Goal: Task Accomplishment & Management: Manage account settings

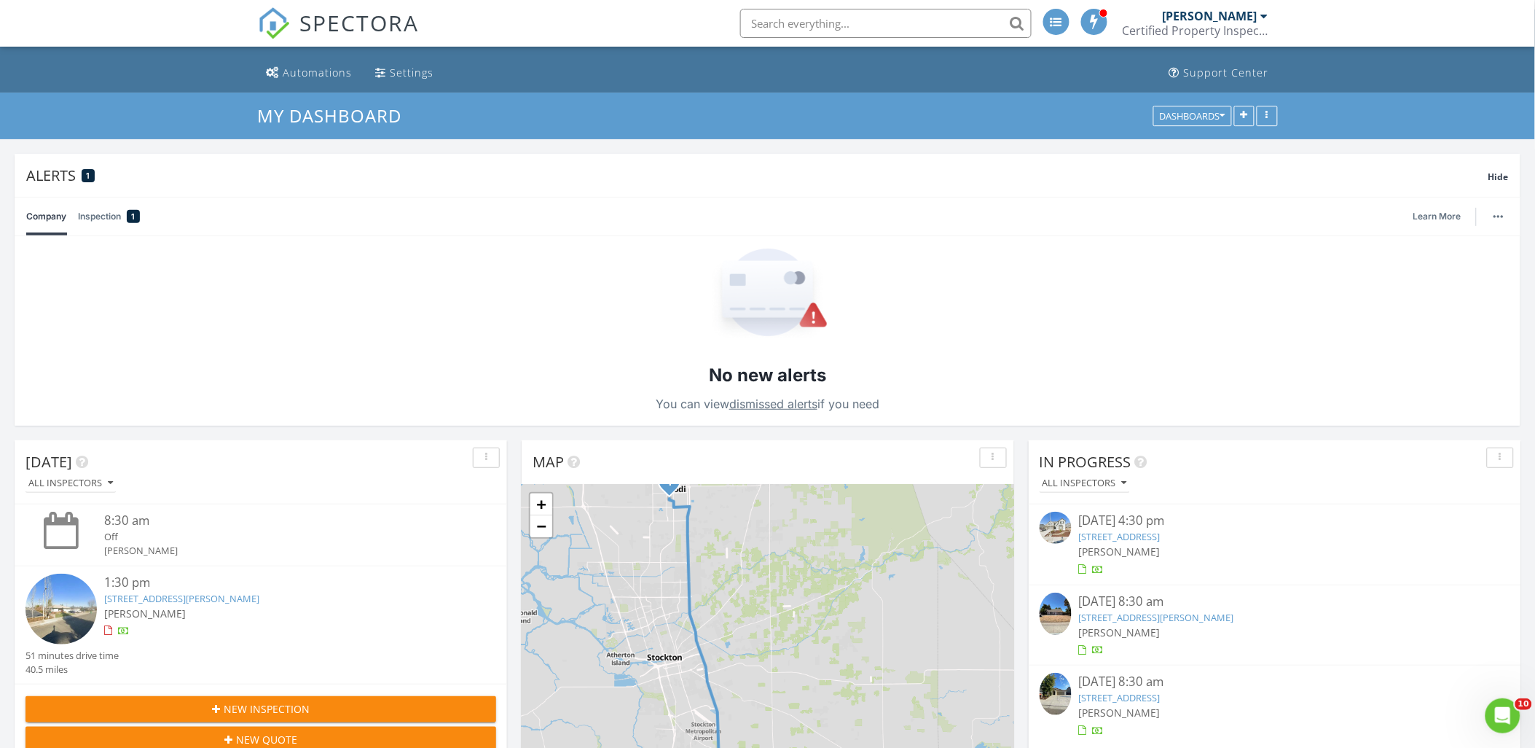
scroll to position [39, 0]
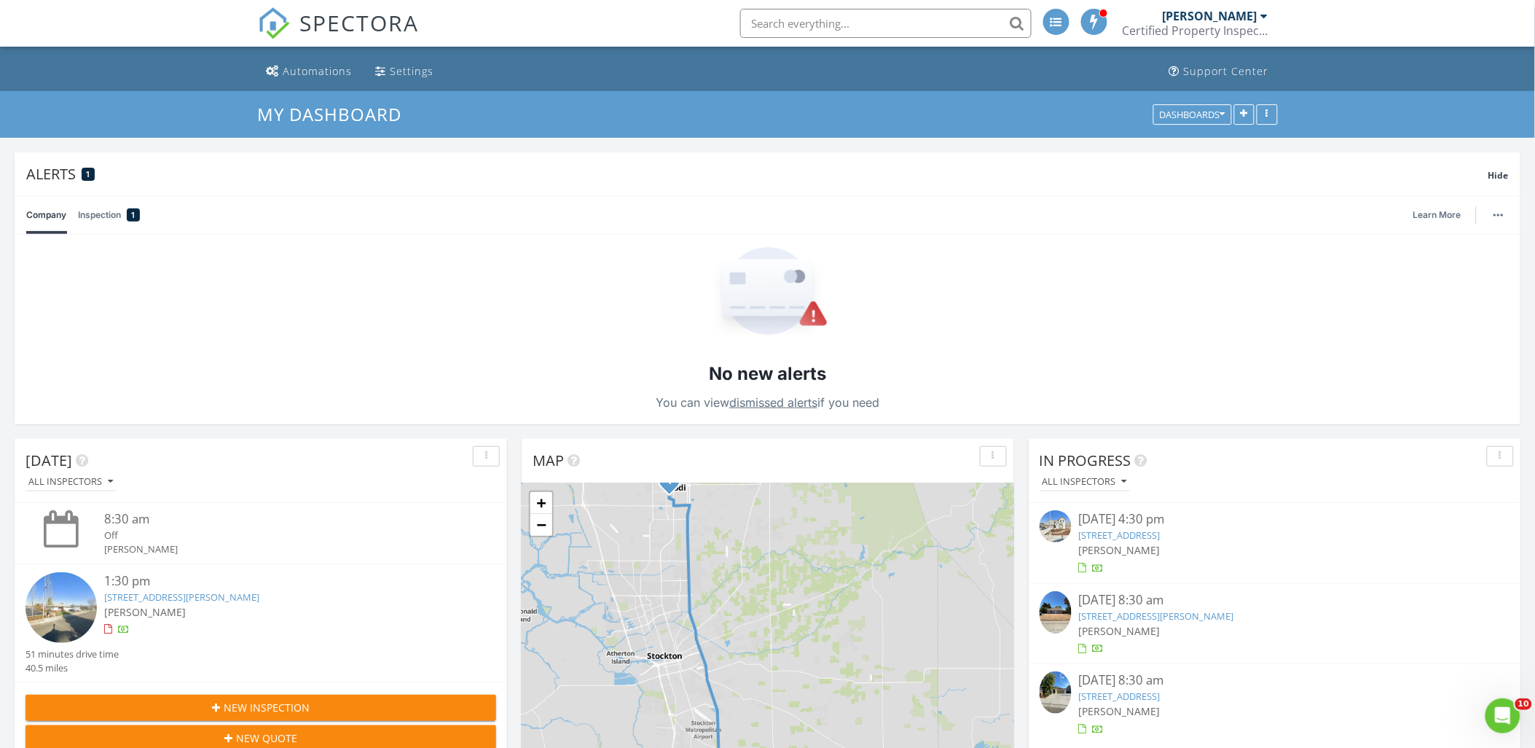
click at [1035, 321] on div "No new alerts You can view dismissed alerts if you need" at bounding box center [768, 329] width 1506 height 189
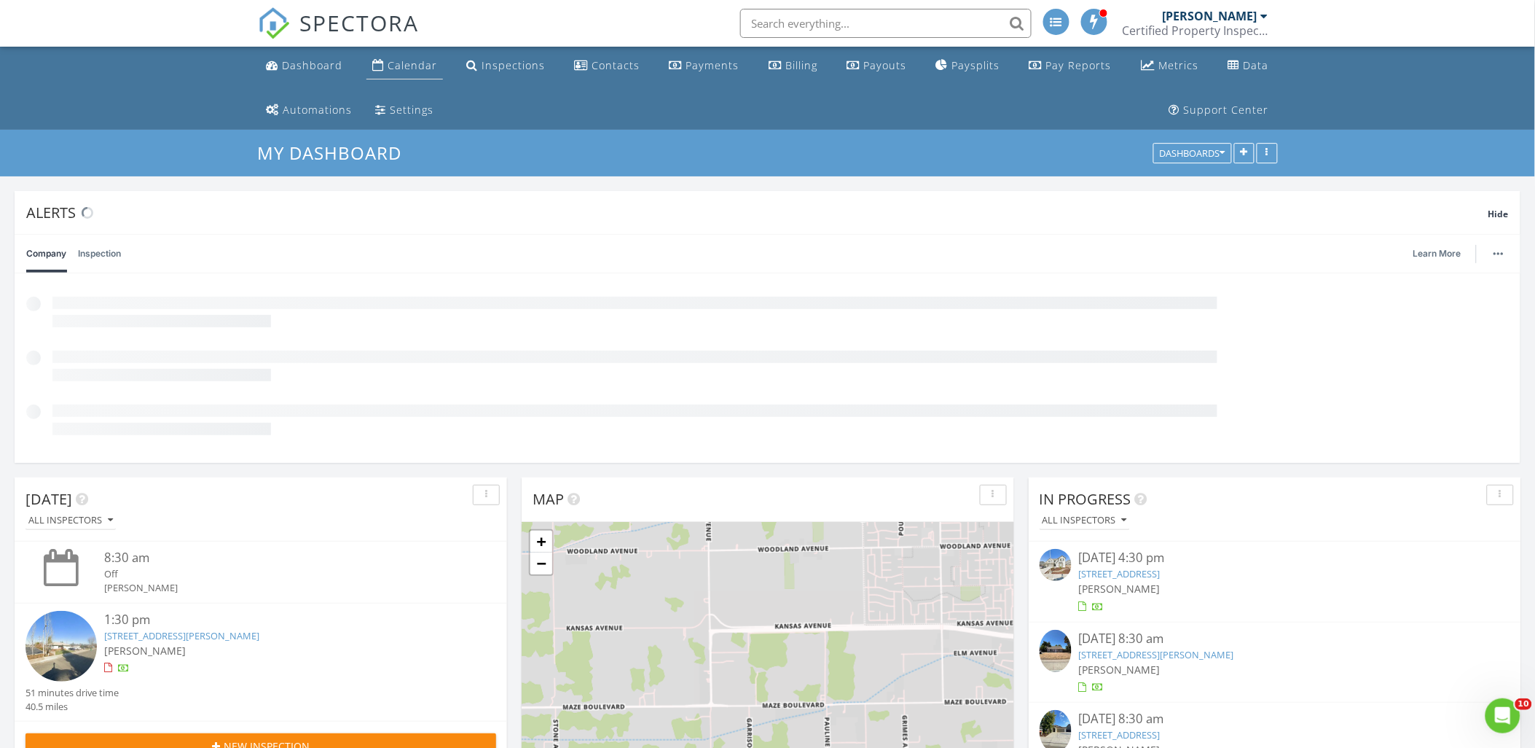
click at [420, 63] on div "Calendar" at bounding box center [413, 65] width 50 height 14
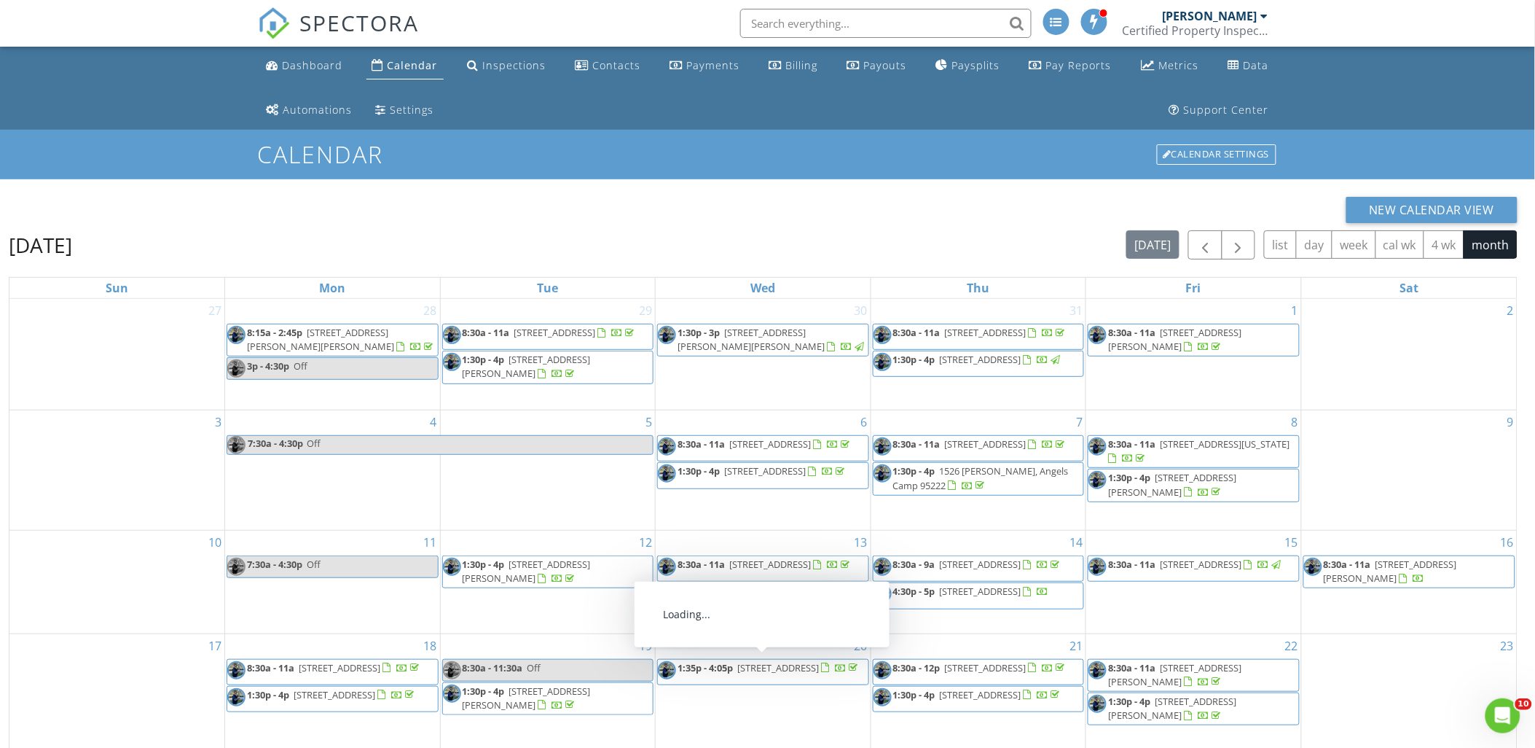
click at [832, 661] on span "1:35p - 4:05p 1700 Wolverine Way, Modesto 95355" at bounding box center [759, 672] width 203 height 22
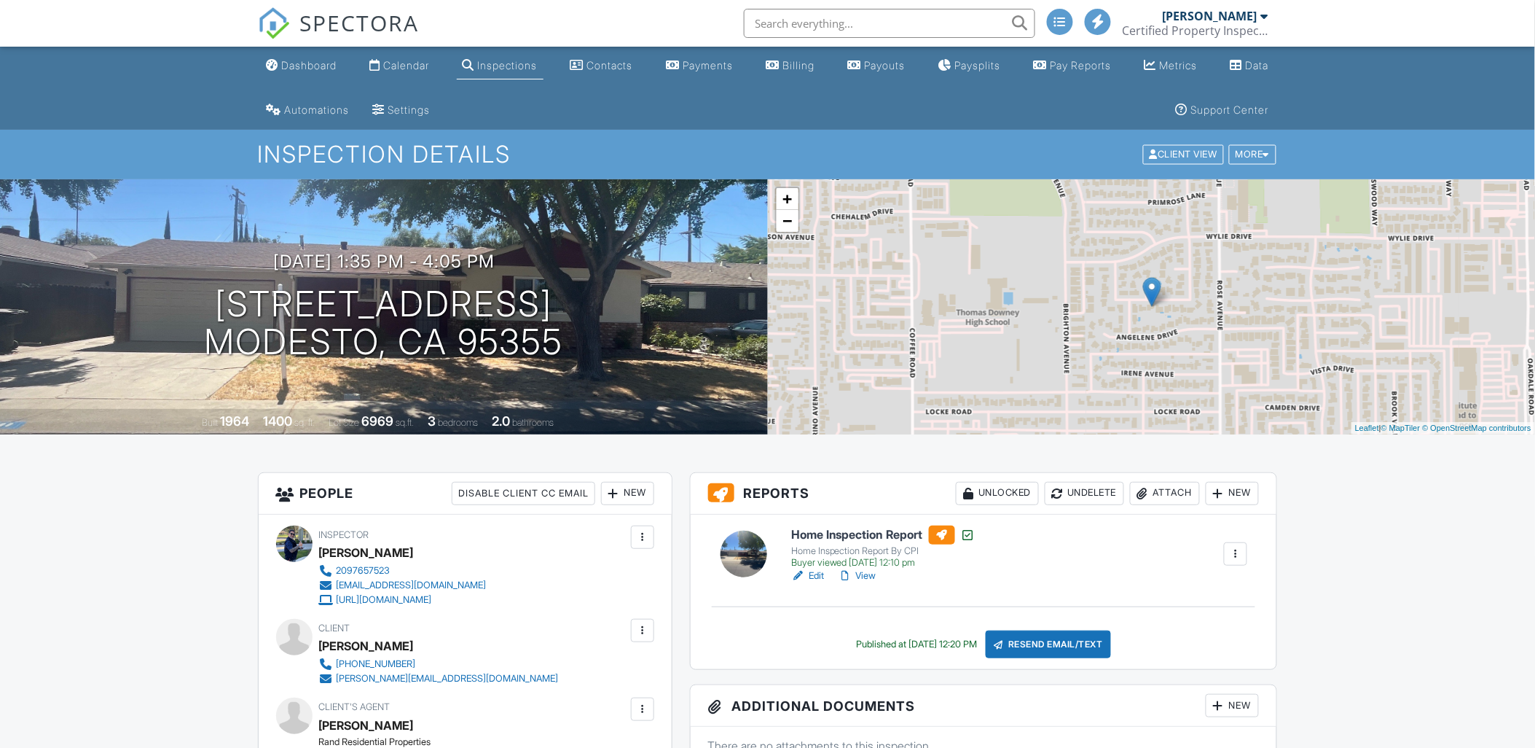
scroll to position [1, 0]
click at [631, 648] on div "Client Jaci Tidmarsh 209-204-3509 jaci@209moves.com" at bounding box center [465, 651] width 378 height 67
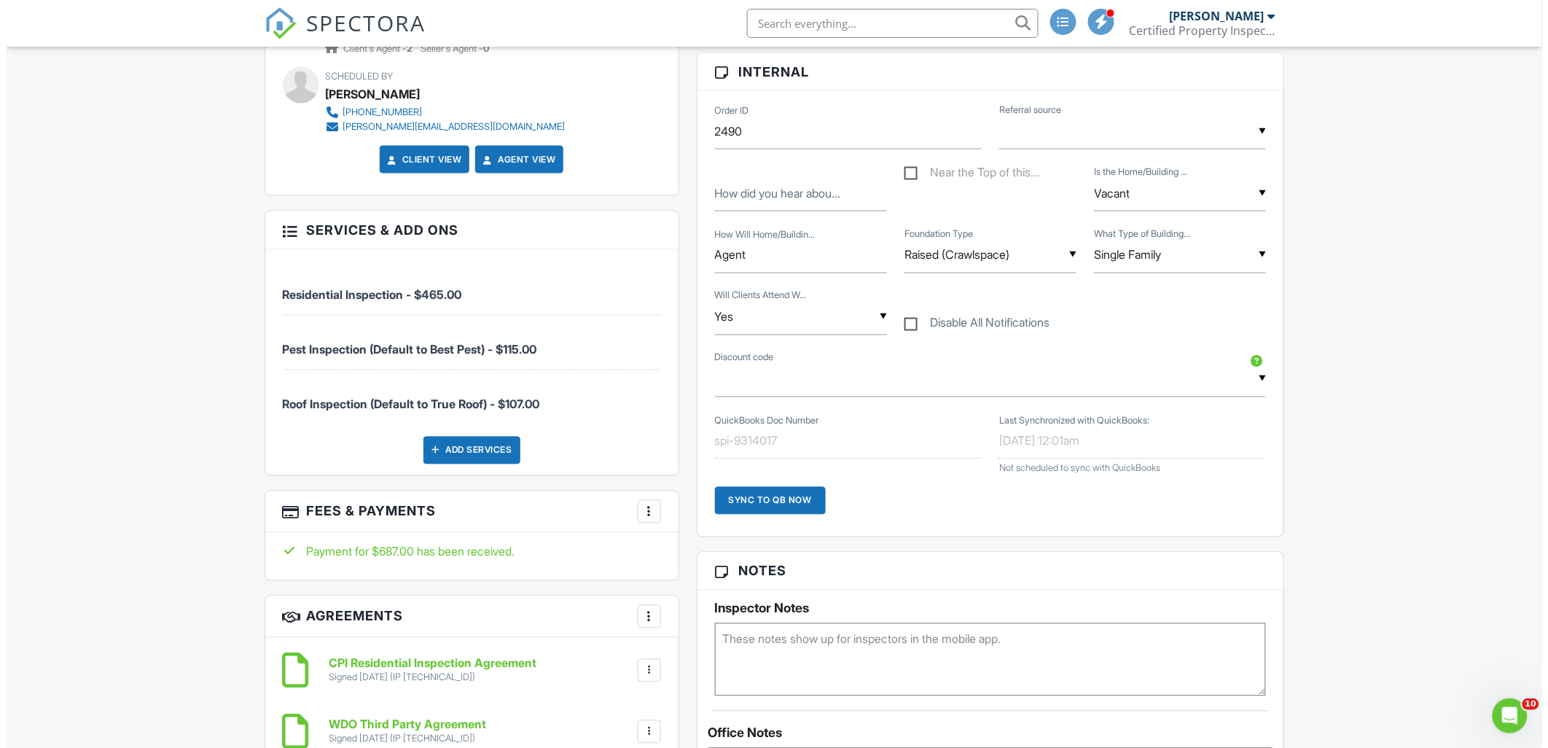
scroll to position [743, 0]
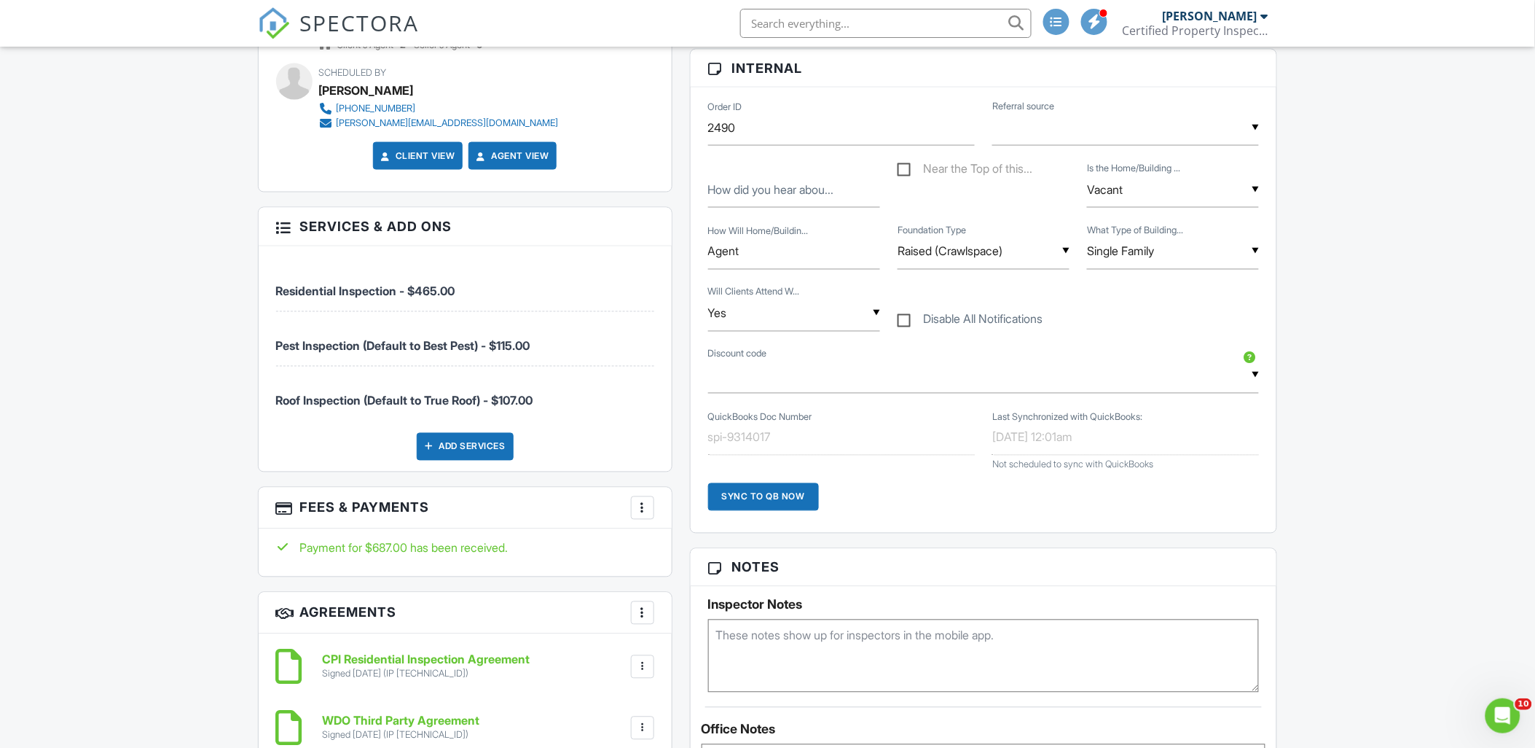
click at [638, 511] on div at bounding box center [642, 508] width 15 height 15
click at [702, 555] on li "Edit Fees & Payments" at bounding box center [716, 552] width 152 height 36
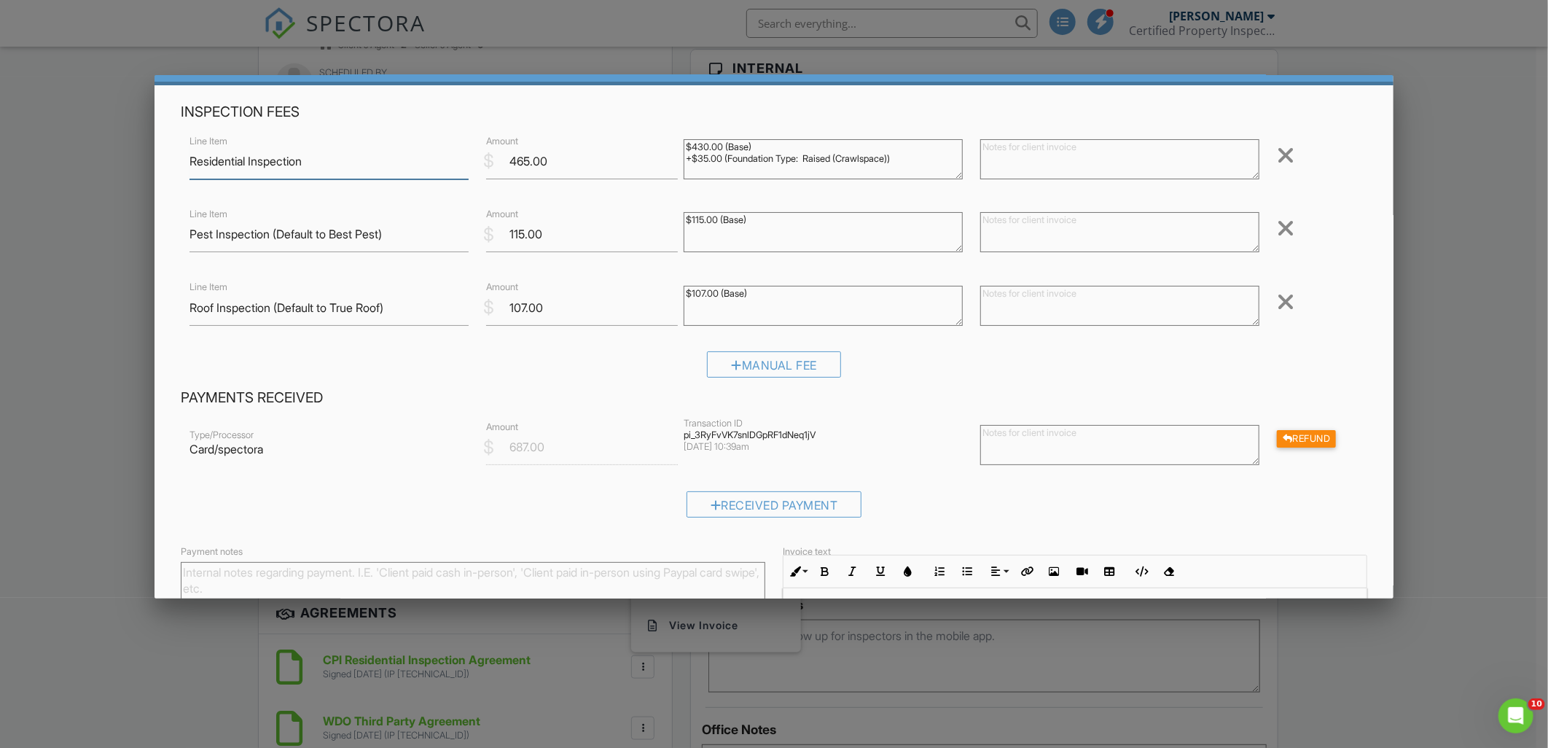
scroll to position [45, 0]
click at [1155, 441] on textarea at bounding box center [1119, 446] width 279 height 40
type textarea "H"
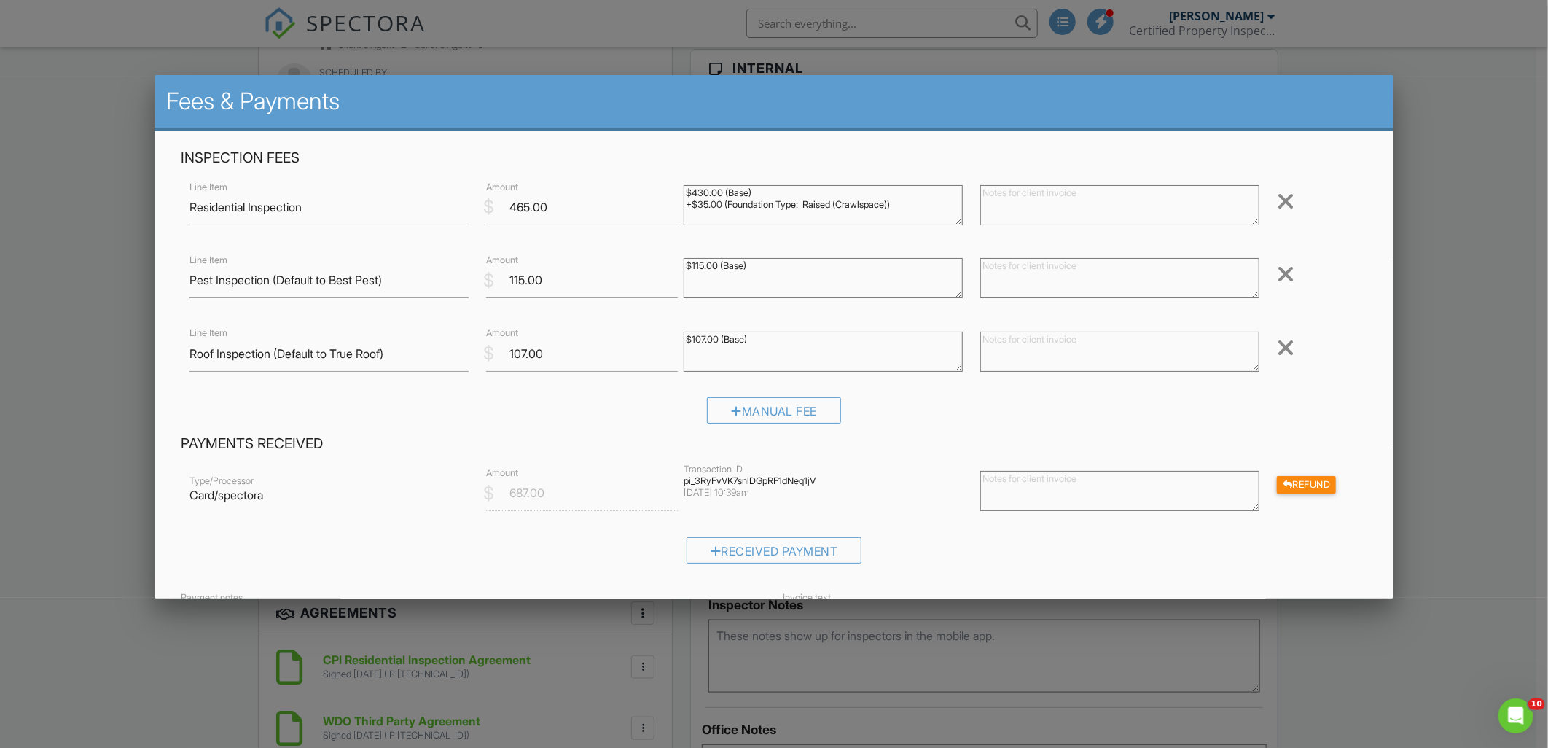
click at [1277, 348] on div at bounding box center [1285, 347] width 17 height 23
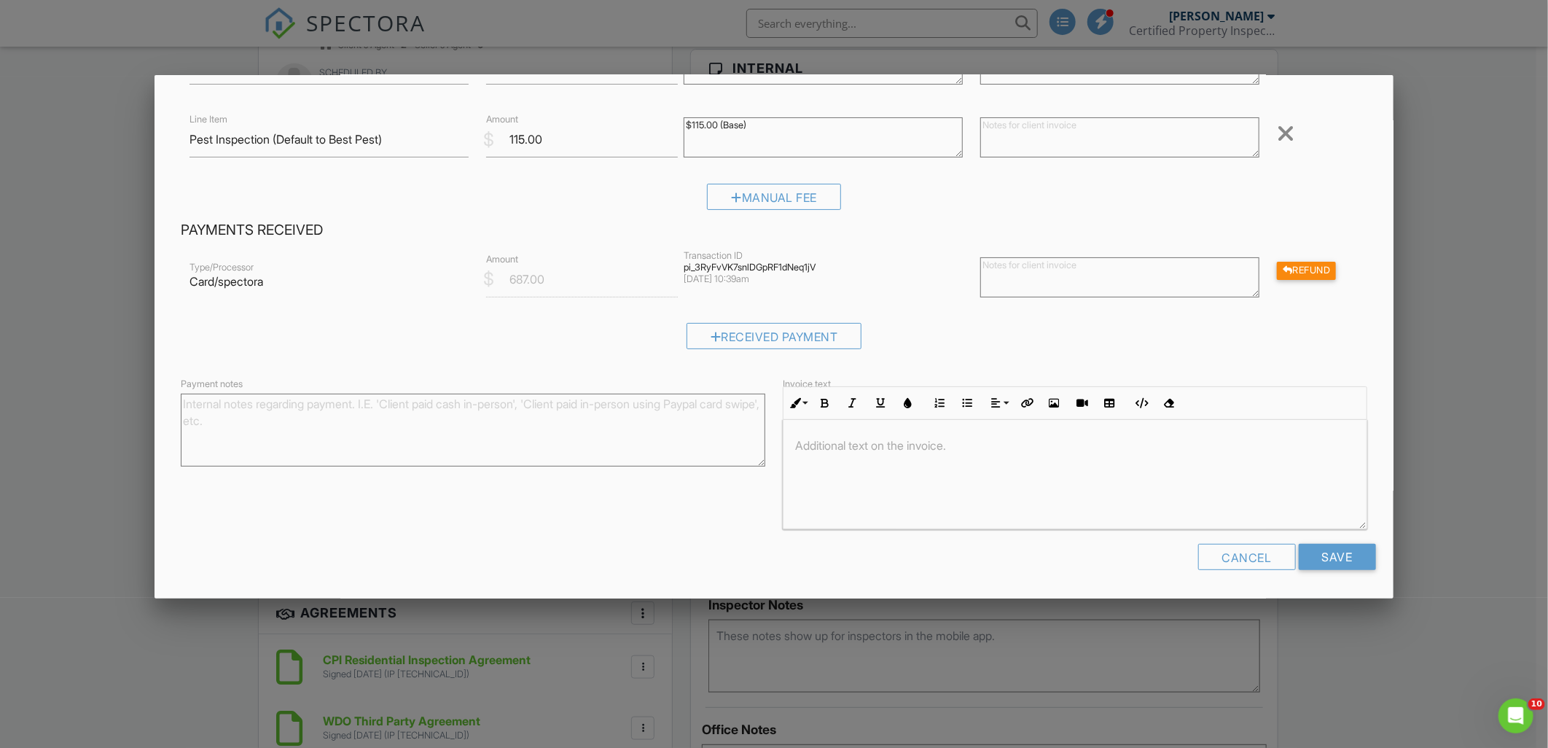
scroll to position [1, 0]
click at [1314, 565] on input "Save" at bounding box center [1336, 557] width 77 height 26
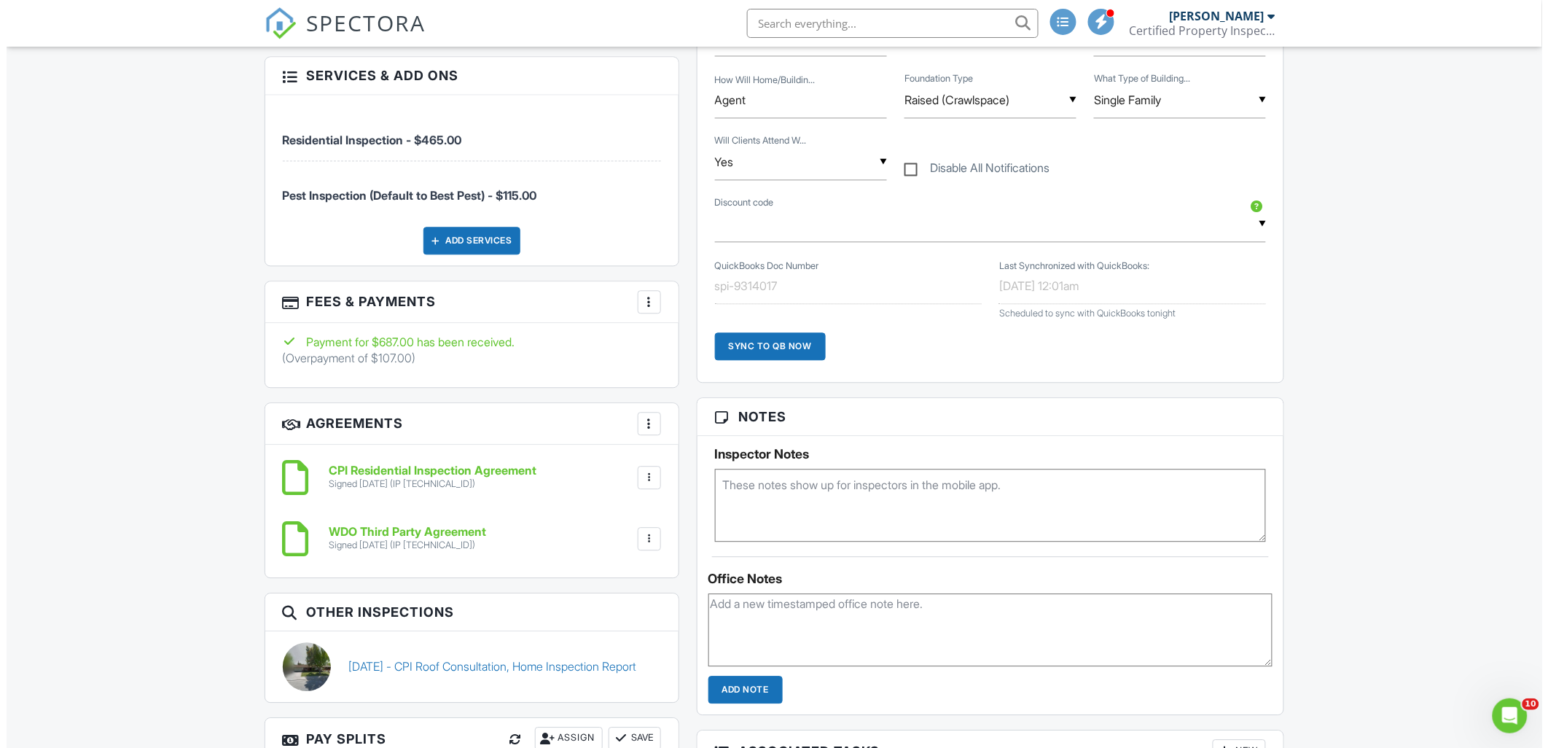
scroll to position [1046, 0]
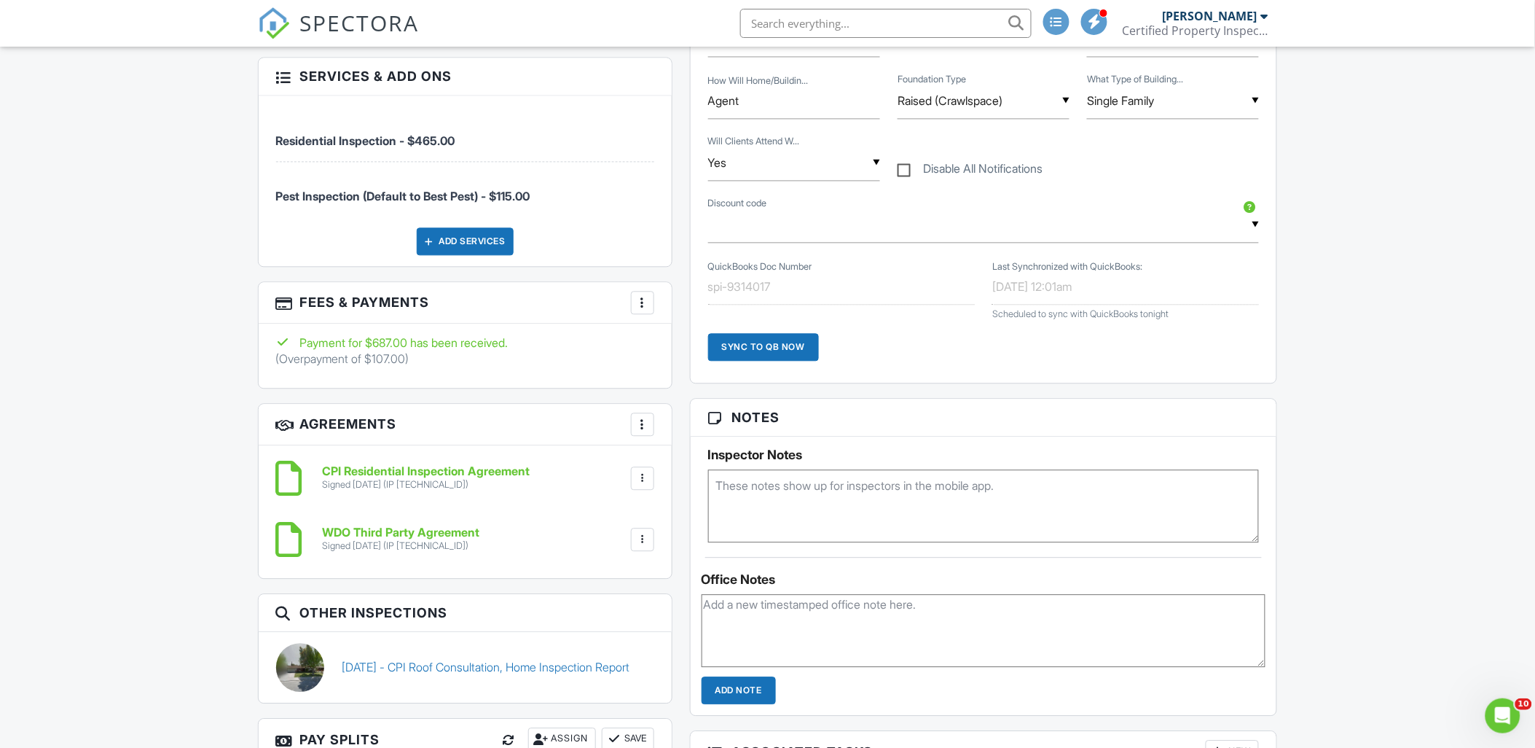
click at [642, 304] on div at bounding box center [642, 302] width 15 height 15
click at [693, 342] on li "Edit Fees & Payments" at bounding box center [716, 347] width 152 height 36
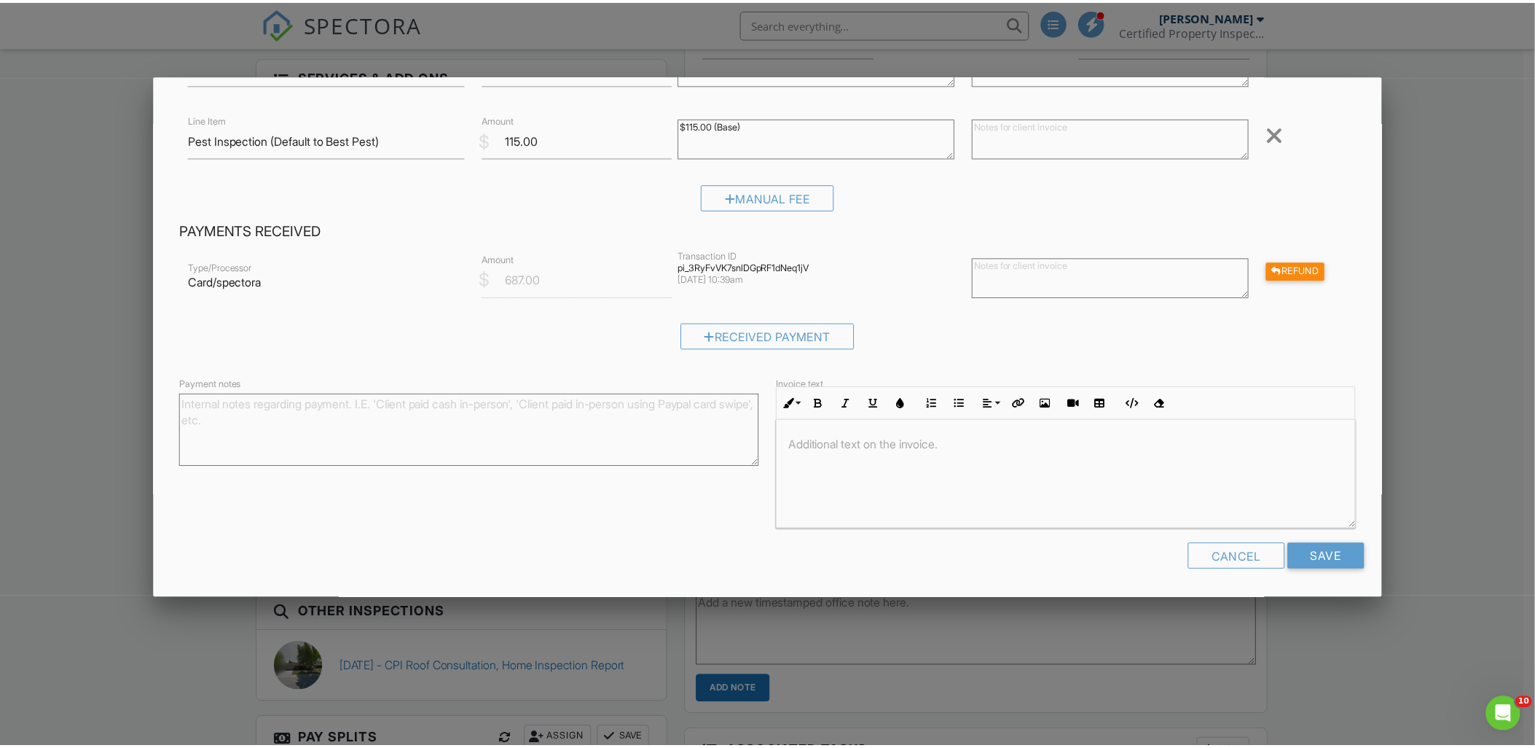
scroll to position [0, 0]
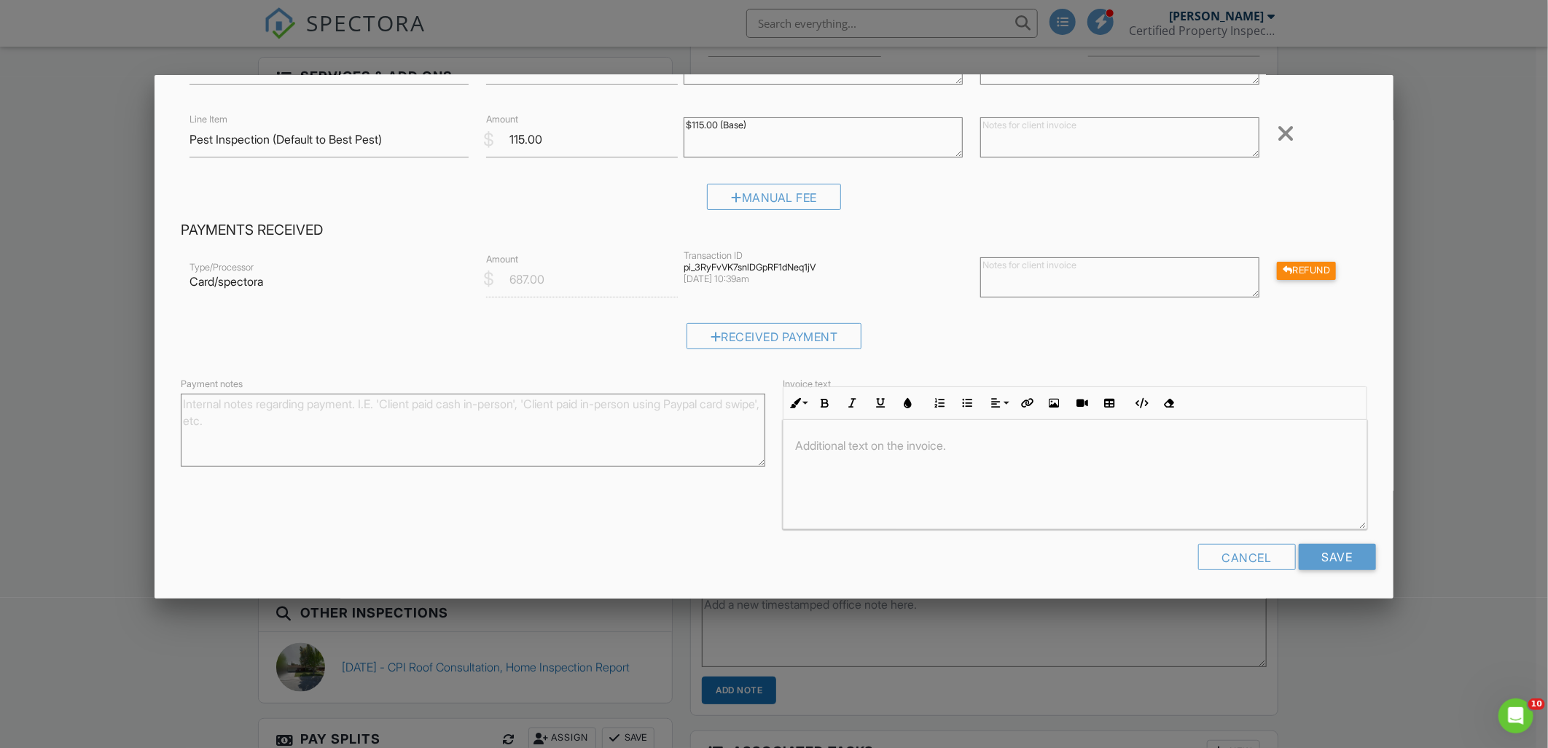
click at [1272, 549] on div "Cancel" at bounding box center [1247, 557] width 98 height 26
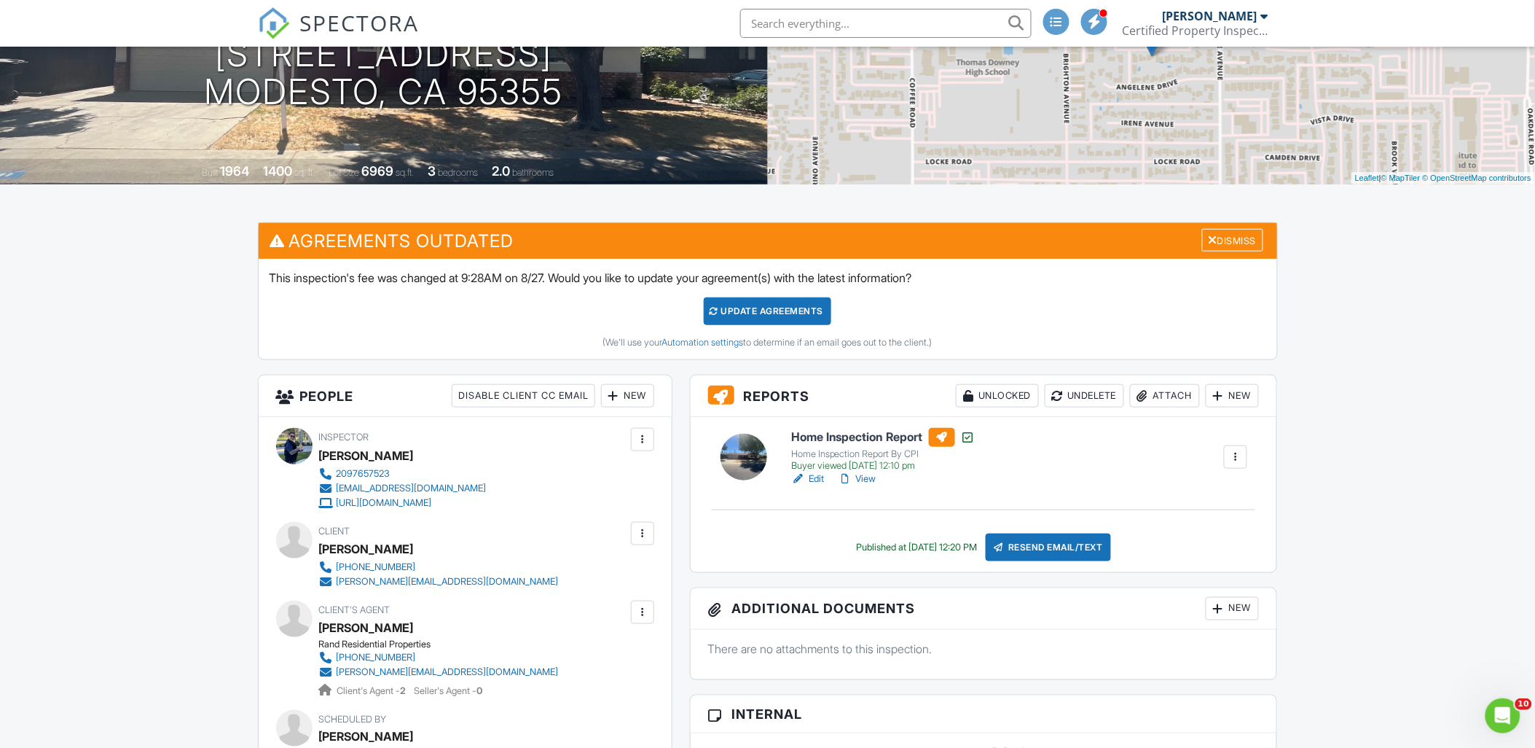
scroll to position [252, 0]
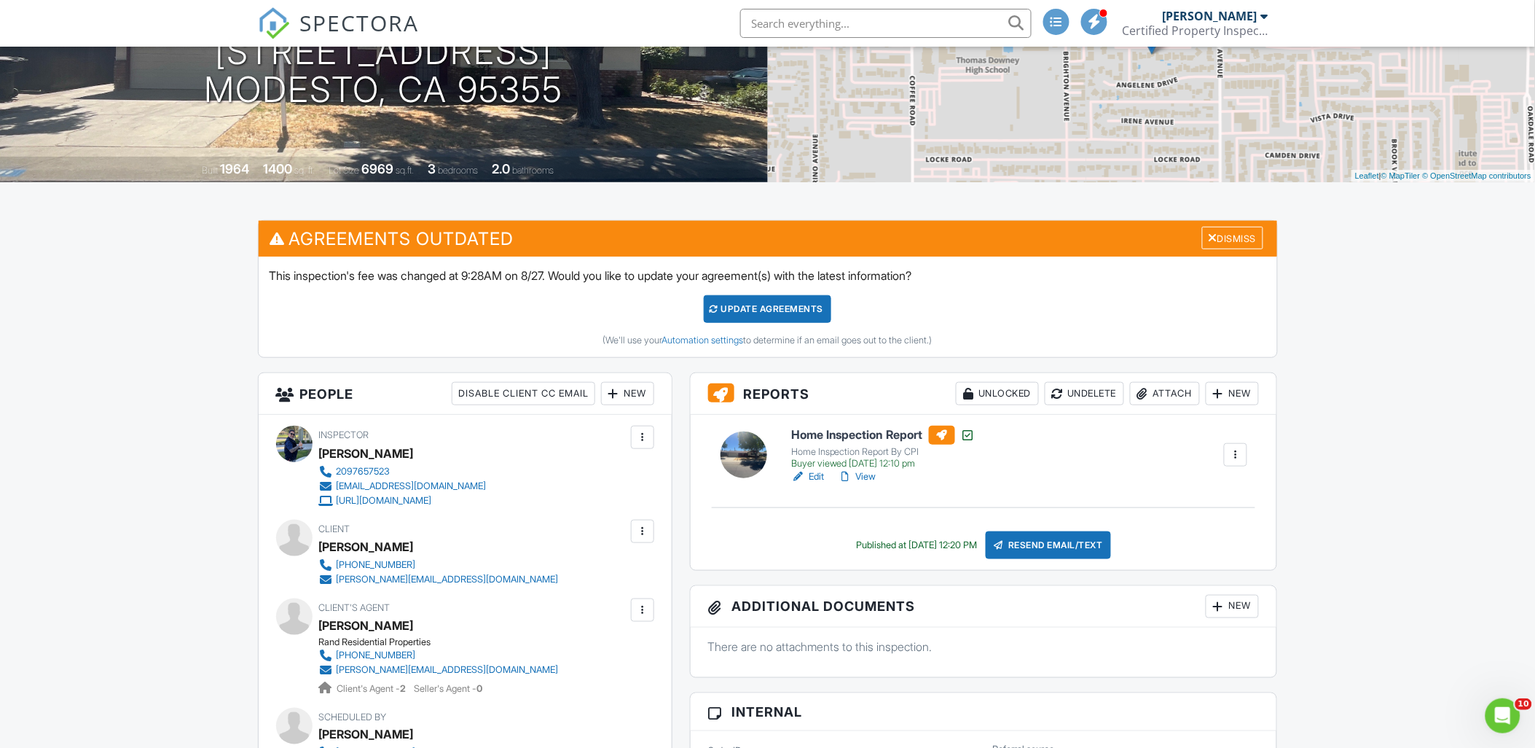
click at [788, 307] on div "Update Agreements" at bounding box center [768, 309] width 128 height 28
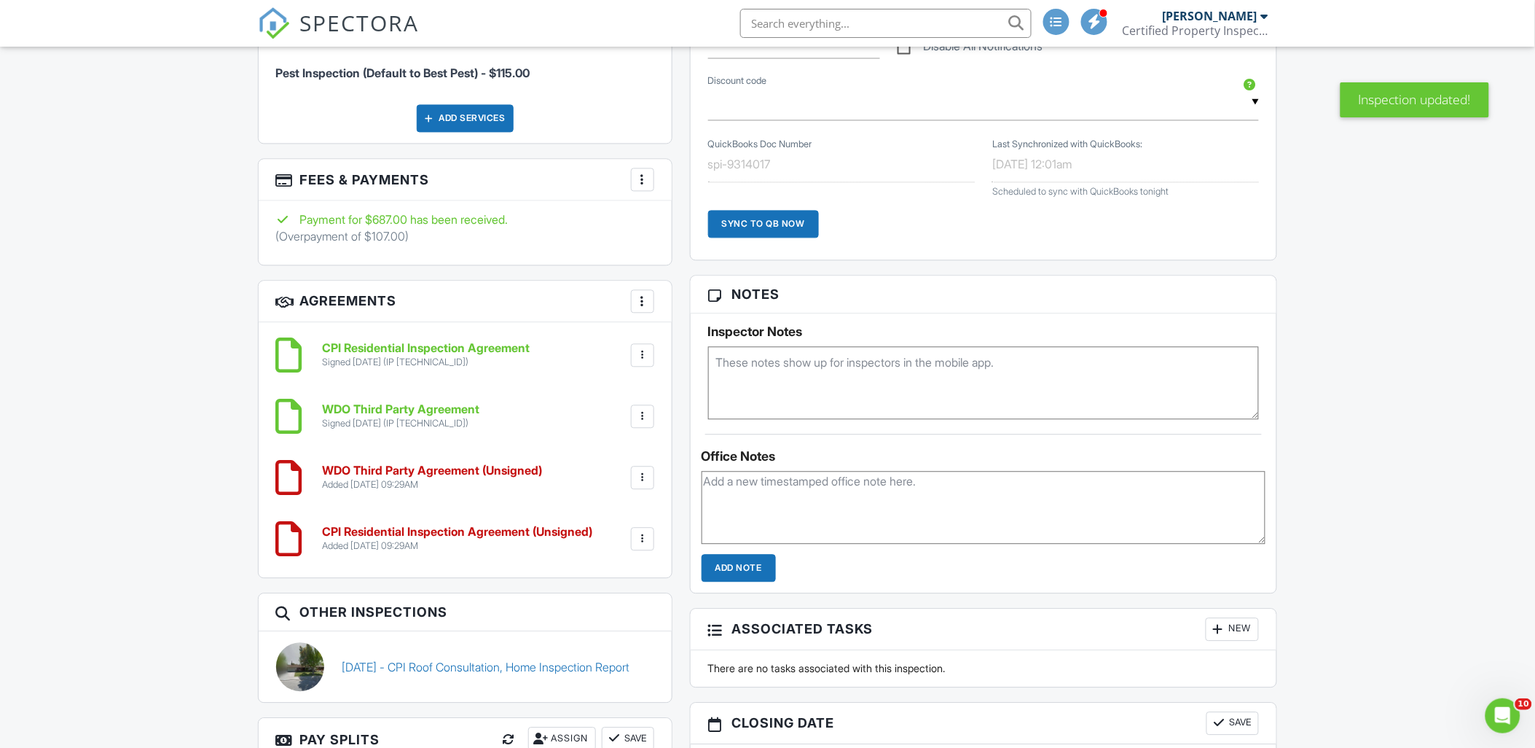
click at [638, 477] on div at bounding box center [642, 477] width 15 height 15
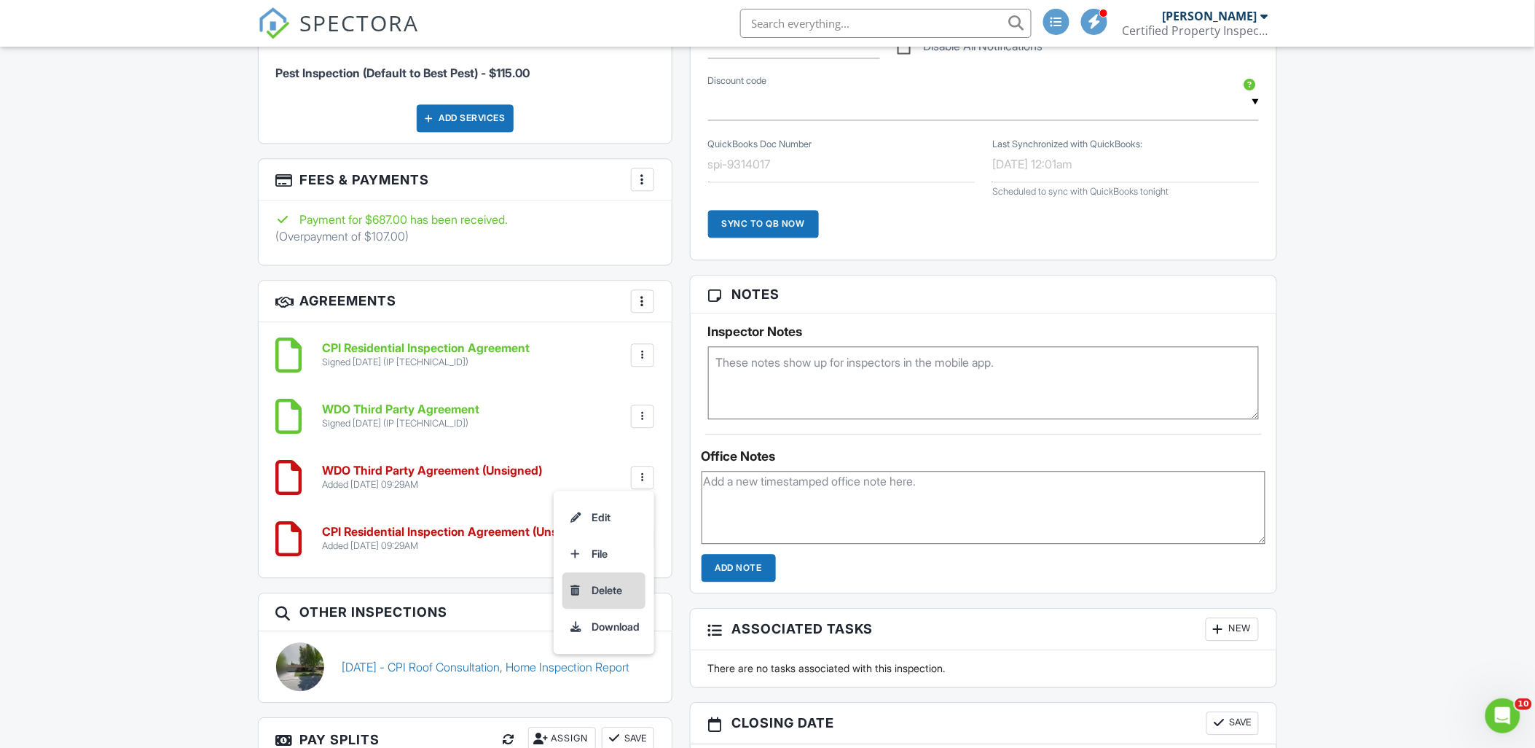
click at [592, 576] on li "Delete" at bounding box center [604, 590] width 83 height 36
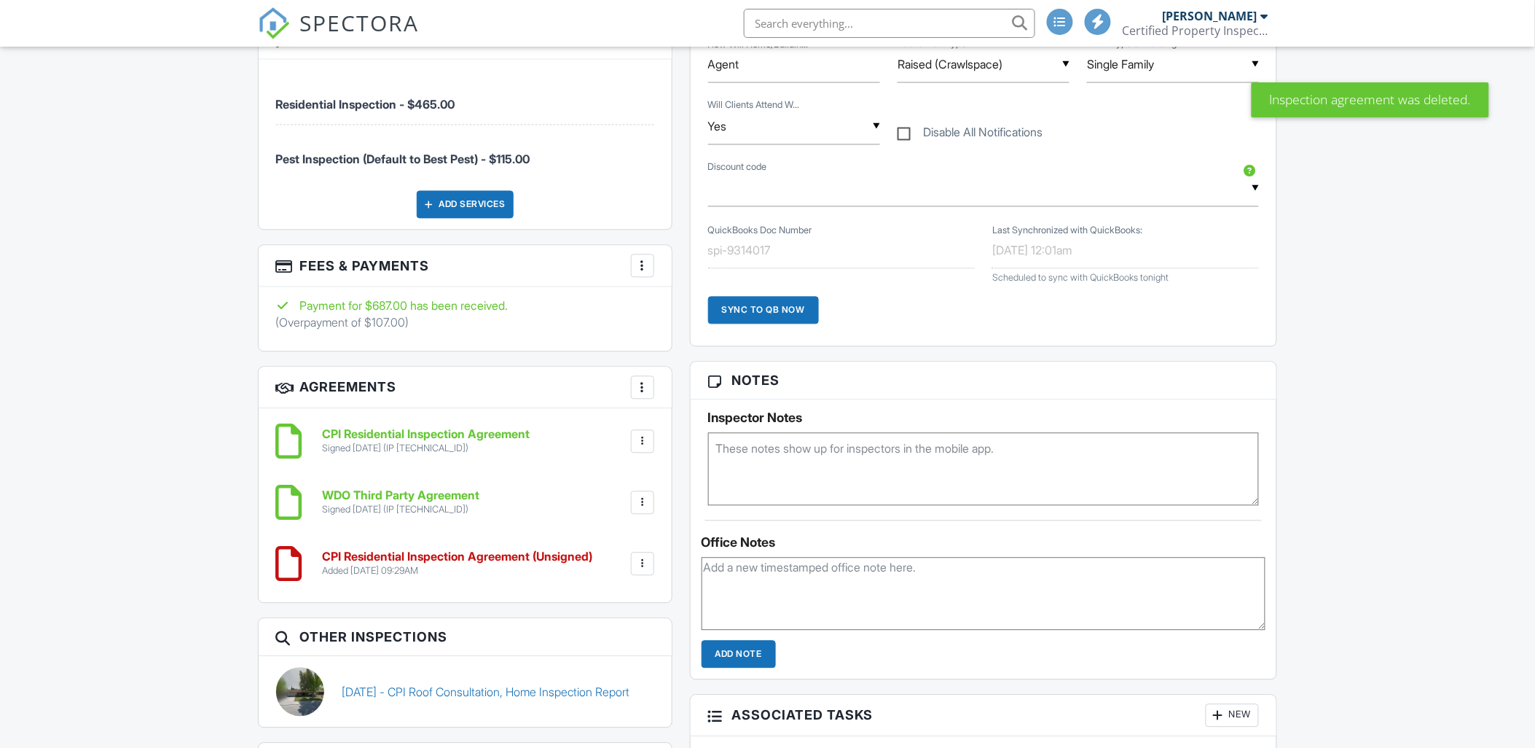
scroll to position [933, 0]
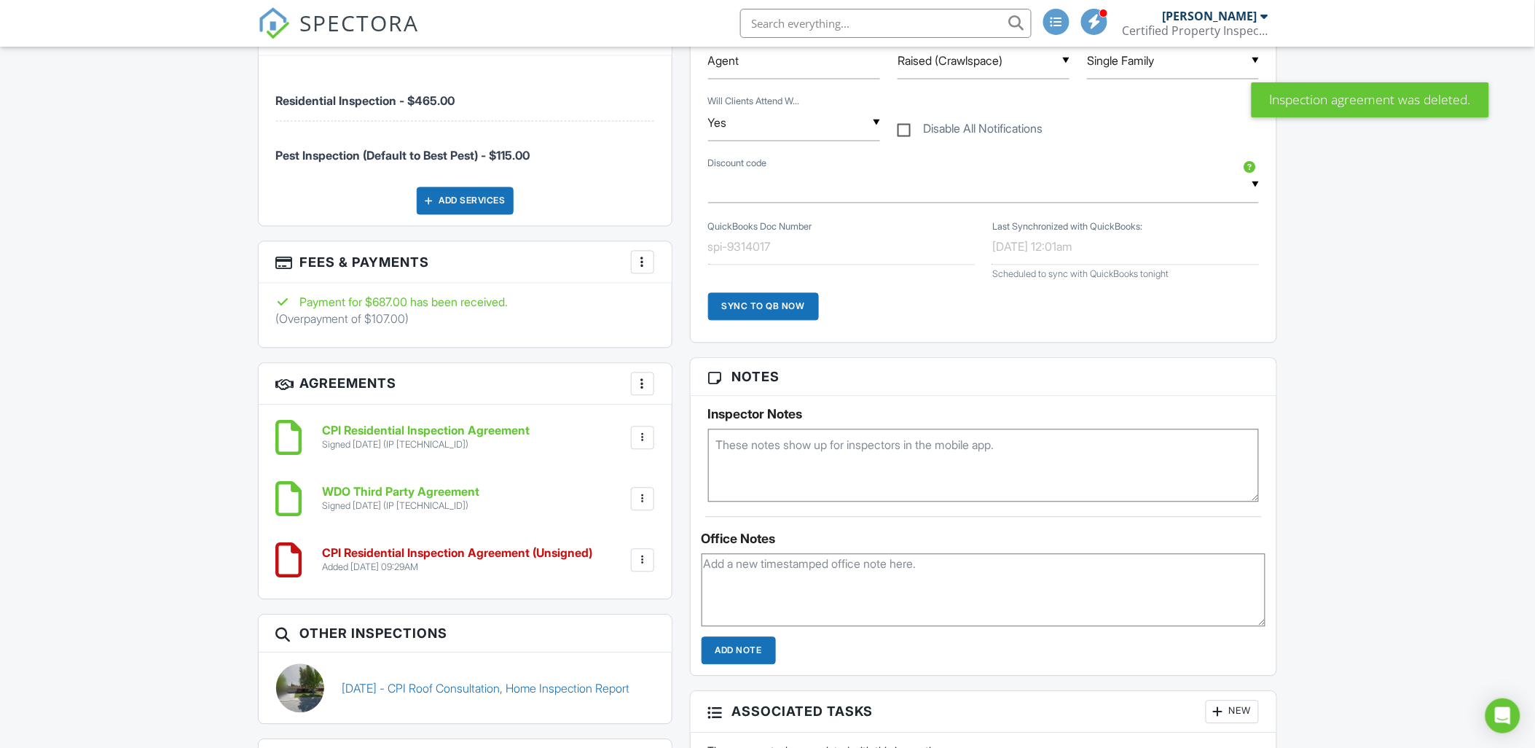
click at [643, 558] on div at bounding box center [642, 560] width 15 height 15
click at [602, 665] on li "Delete" at bounding box center [604, 673] width 83 height 36
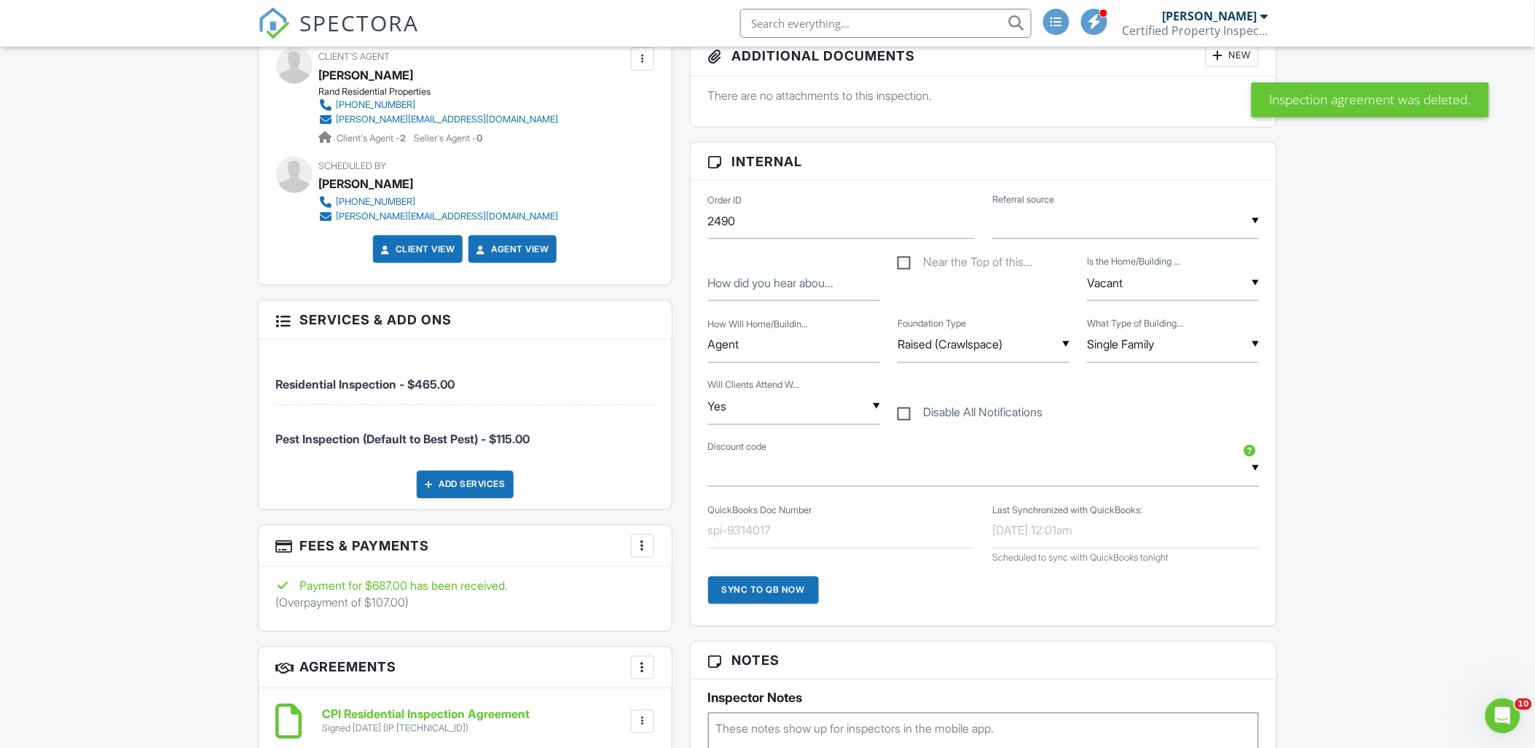
click at [651, 541] on div "More" at bounding box center [642, 545] width 23 height 23
click at [694, 660] on li "View Invoice" at bounding box center [716, 663] width 152 height 36
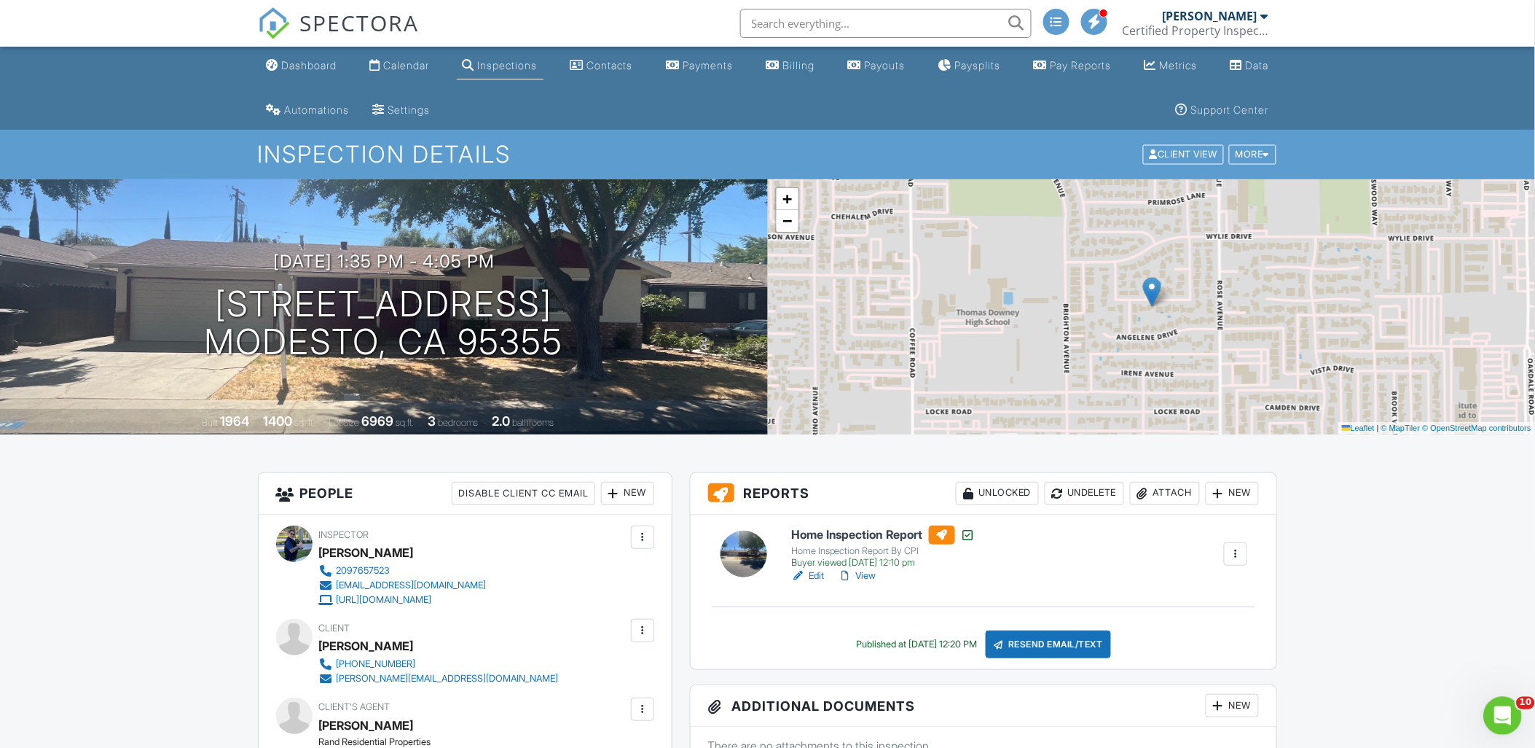
click at [1505, 702] on div "Open Intercom Messenger" at bounding box center [1500, 713] width 48 height 48
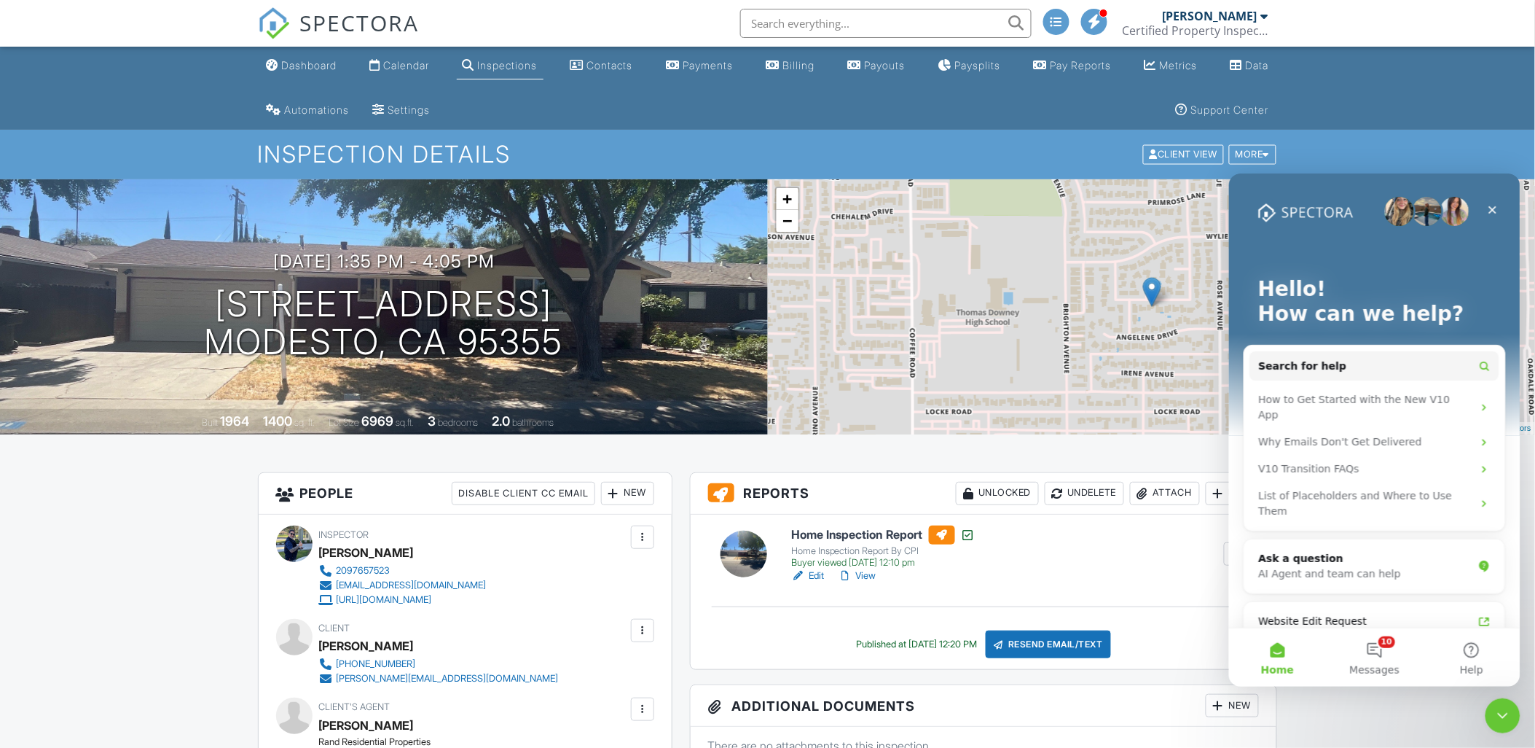
click at [1323, 122] on ul "Dashboard Calendar Inspections Contacts Payments Billing Payouts Paysplits Pay …" at bounding box center [767, 88] width 1535 height 83
click at [708, 63] on div "Payments" at bounding box center [708, 65] width 50 height 12
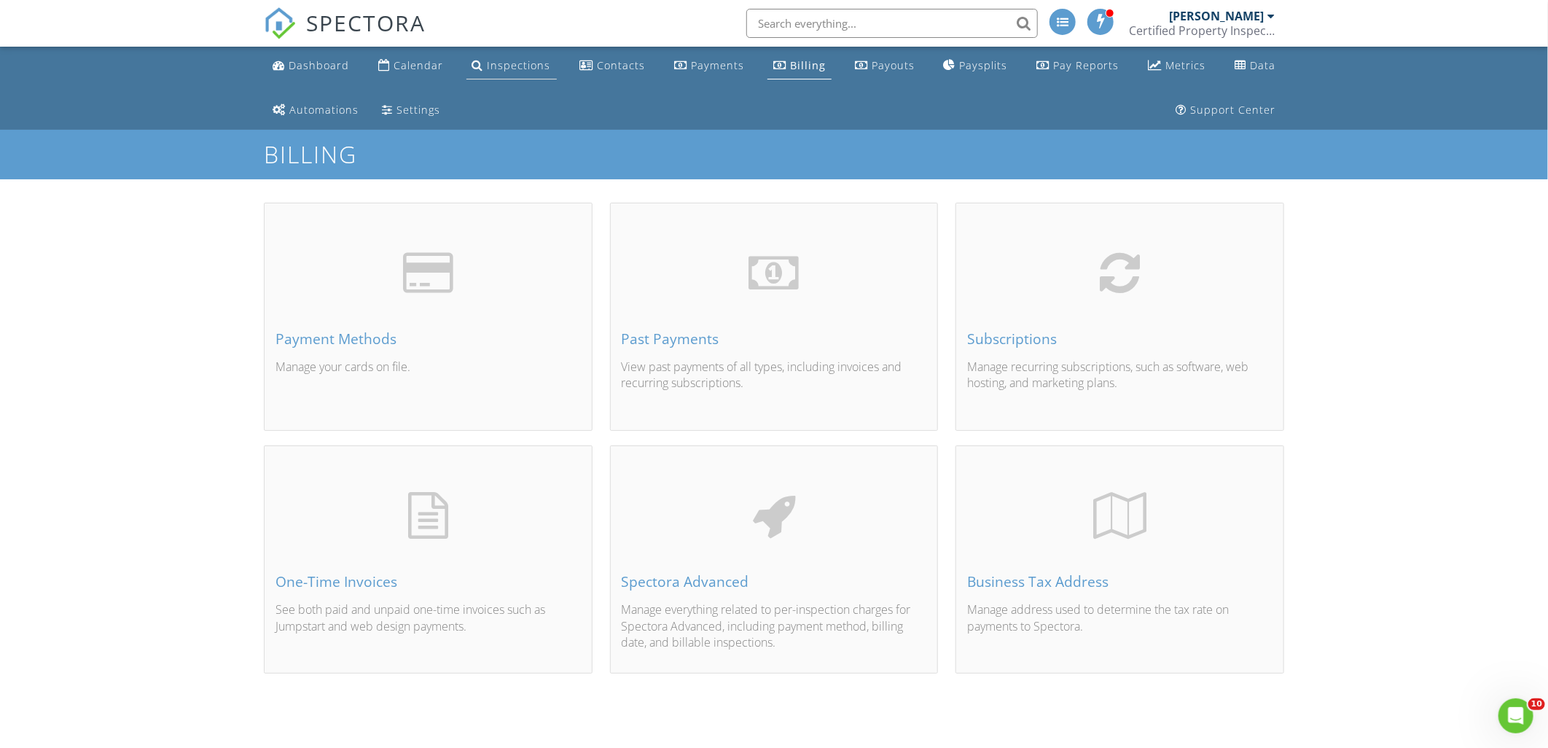
click at [520, 60] on div "Inspections" at bounding box center [518, 65] width 63 height 14
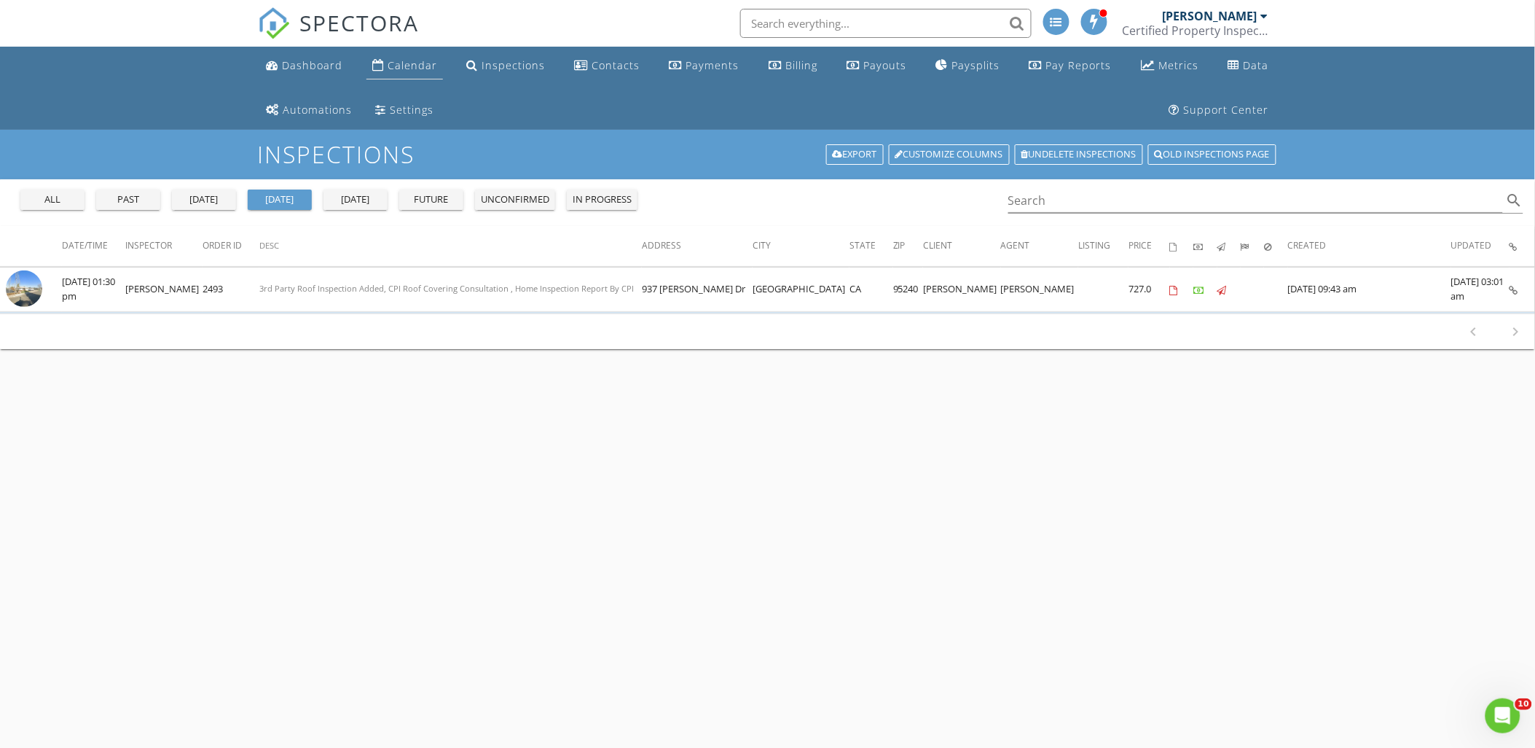
click at [401, 60] on div "Calendar" at bounding box center [413, 65] width 50 height 14
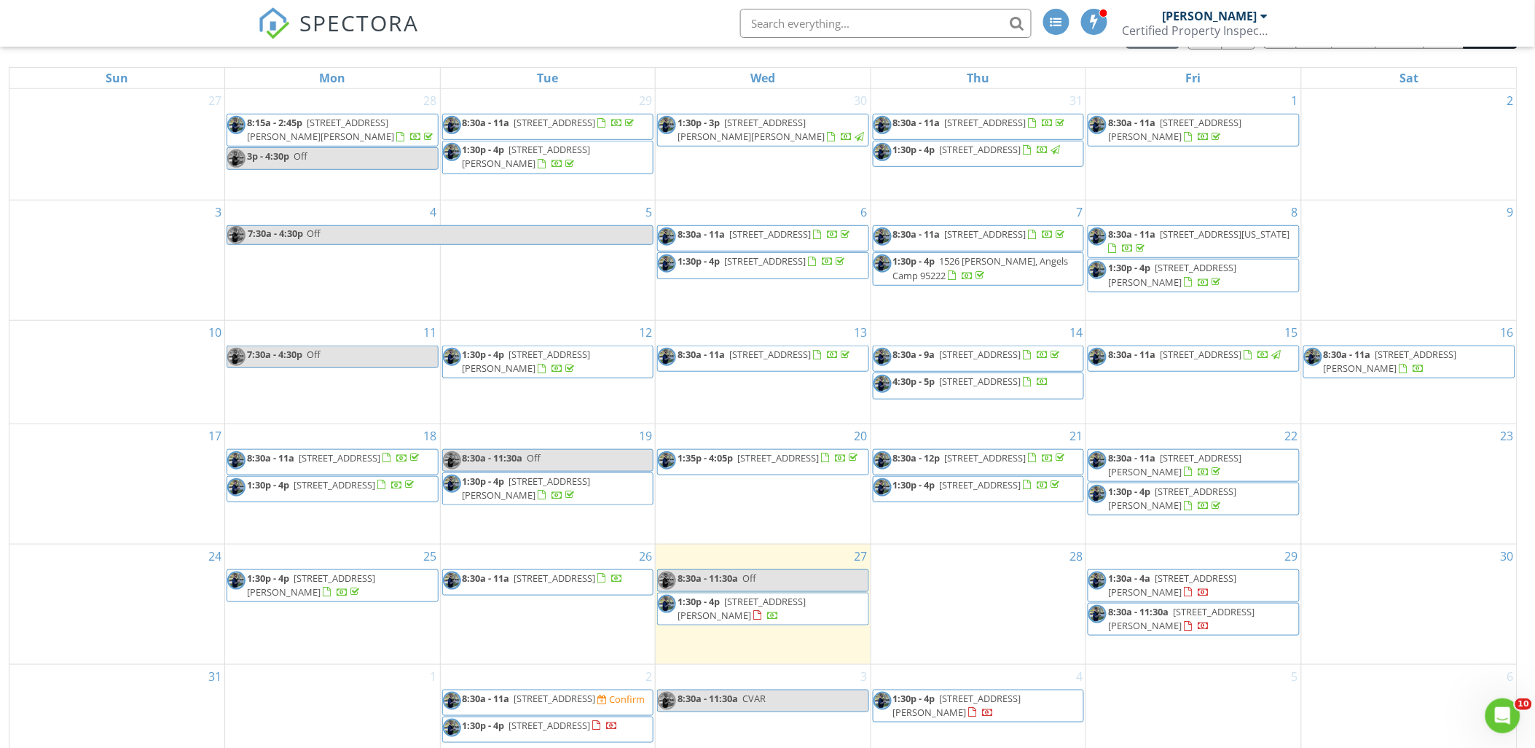
scroll to position [213, 0]
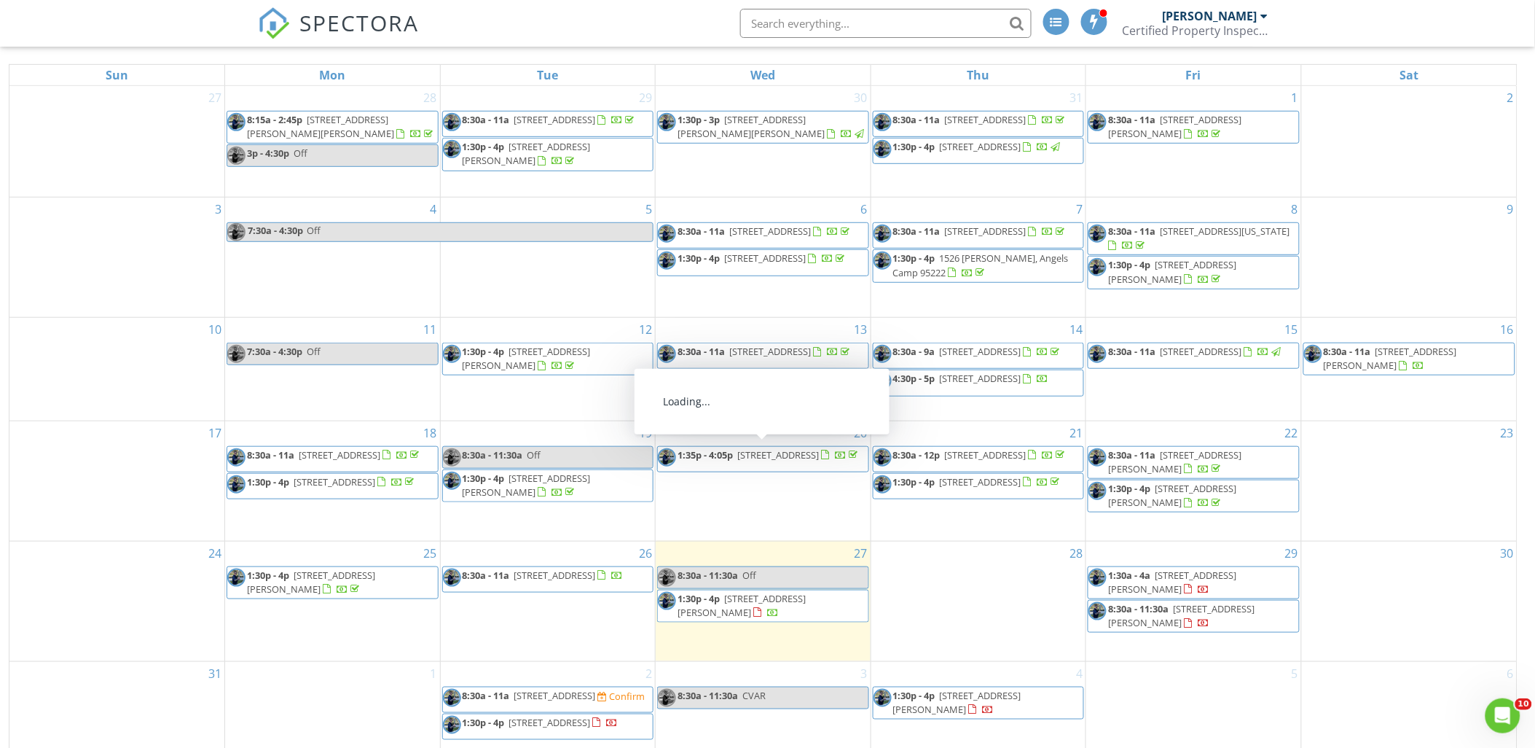
click at [797, 448] on span "[STREET_ADDRESS]" at bounding box center [778, 454] width 82 height 13
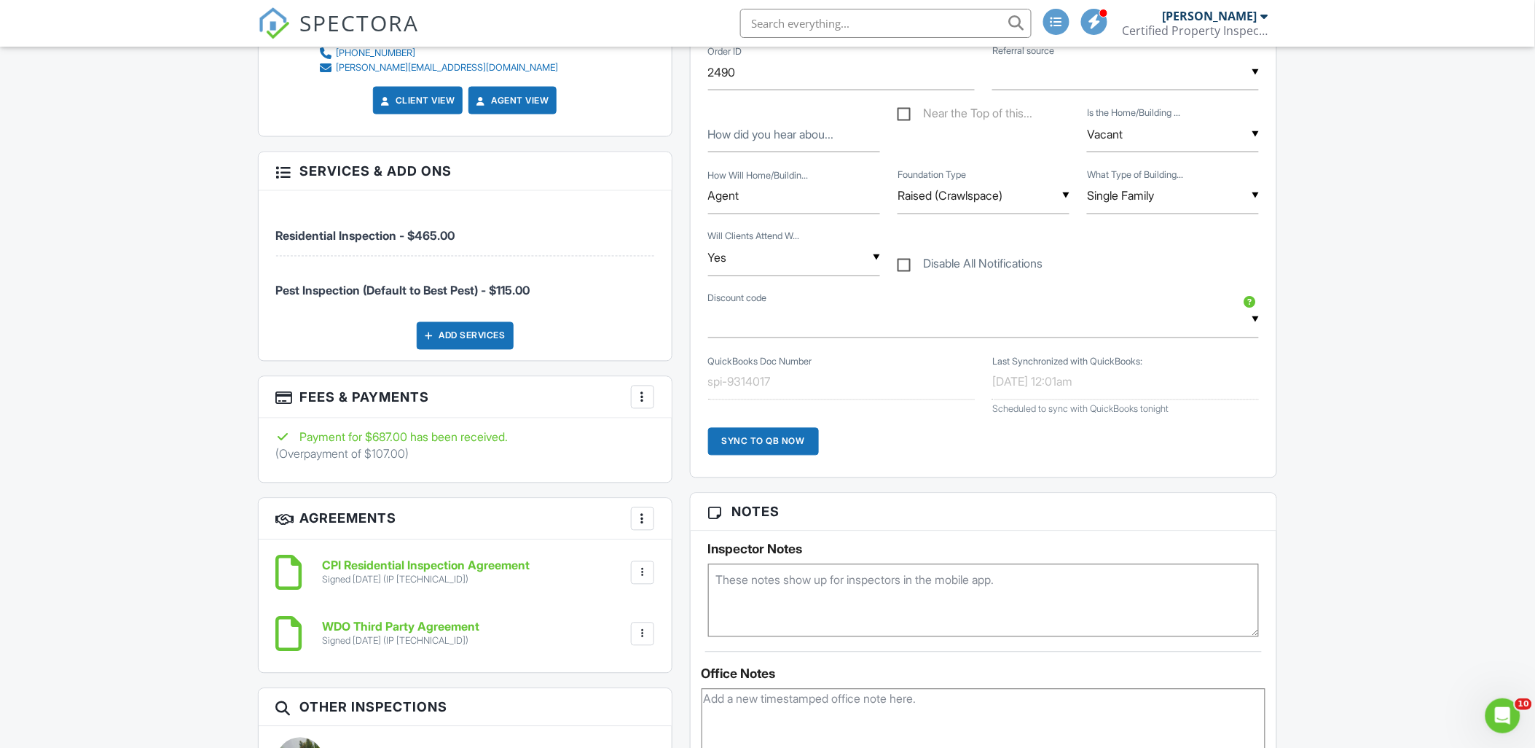
click at [637, 397] on div at bounding box center [642, 397] width 15 height 15
click at [692, 438] on li "Edit Fees & Payments" at bounding box center [716, 441] width 152 height 36
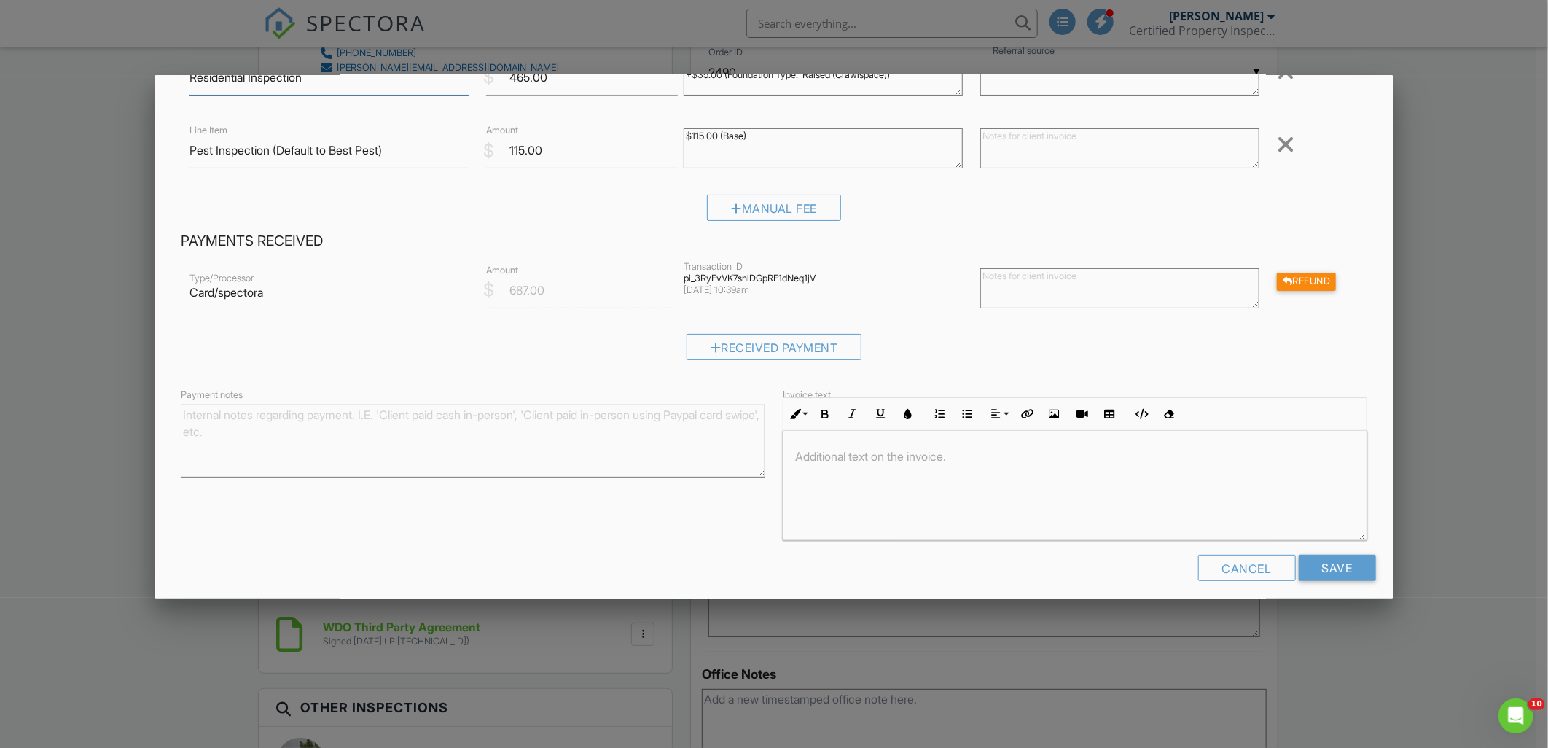
scroll to position [133, 0]
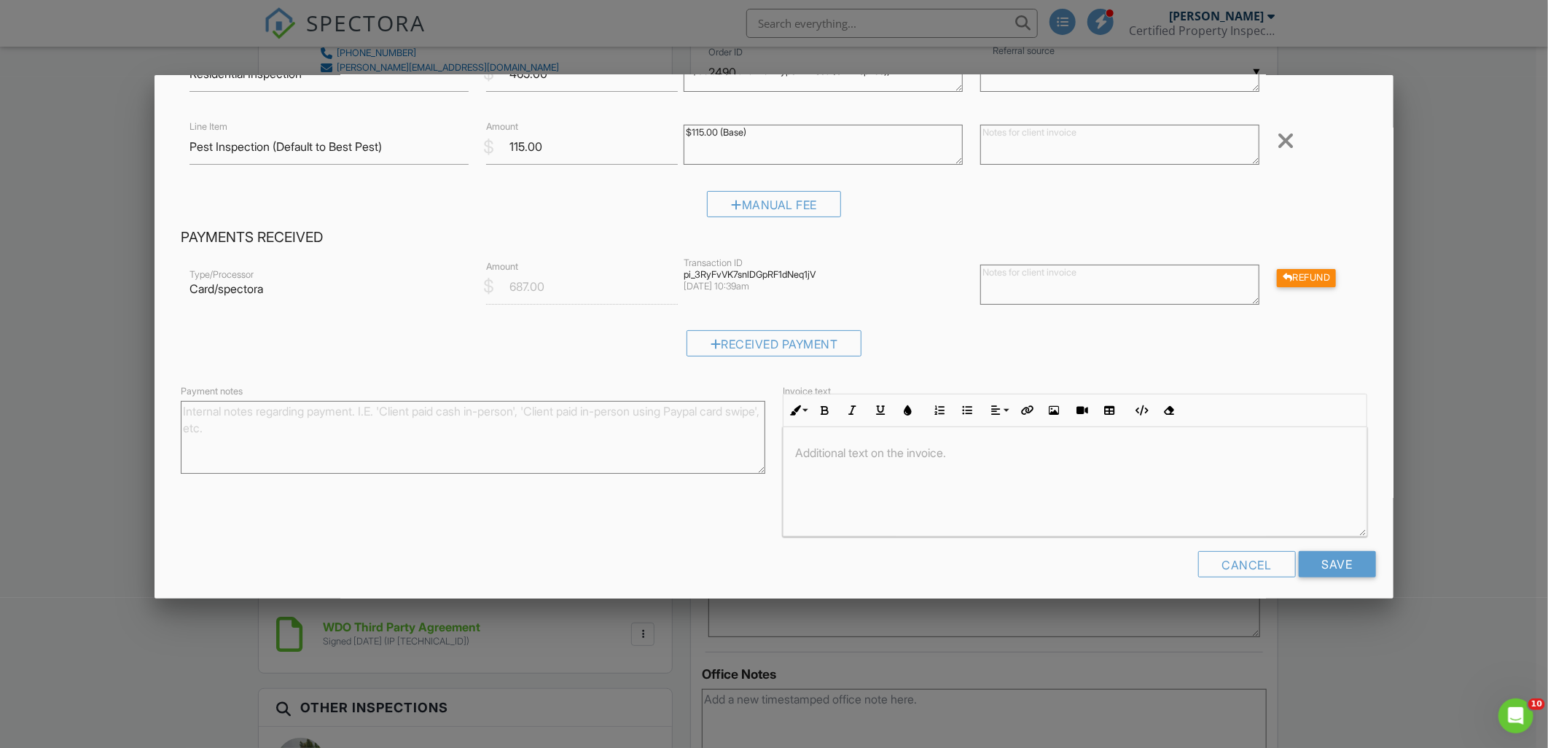
click at [552, 434] on textarea "Payment notes" at bounding box center [473, 437] width 584 height 73
type textarea "R"
click at [318, 427] on textarea "resubmitted refund on" at bounding box center [473, 437] width 584 height 73
type textarea "resubmitted refund on 8/27/2025"
click at [1020, 281] on textarea at bounding box center [1119, 284] width 279 height 40
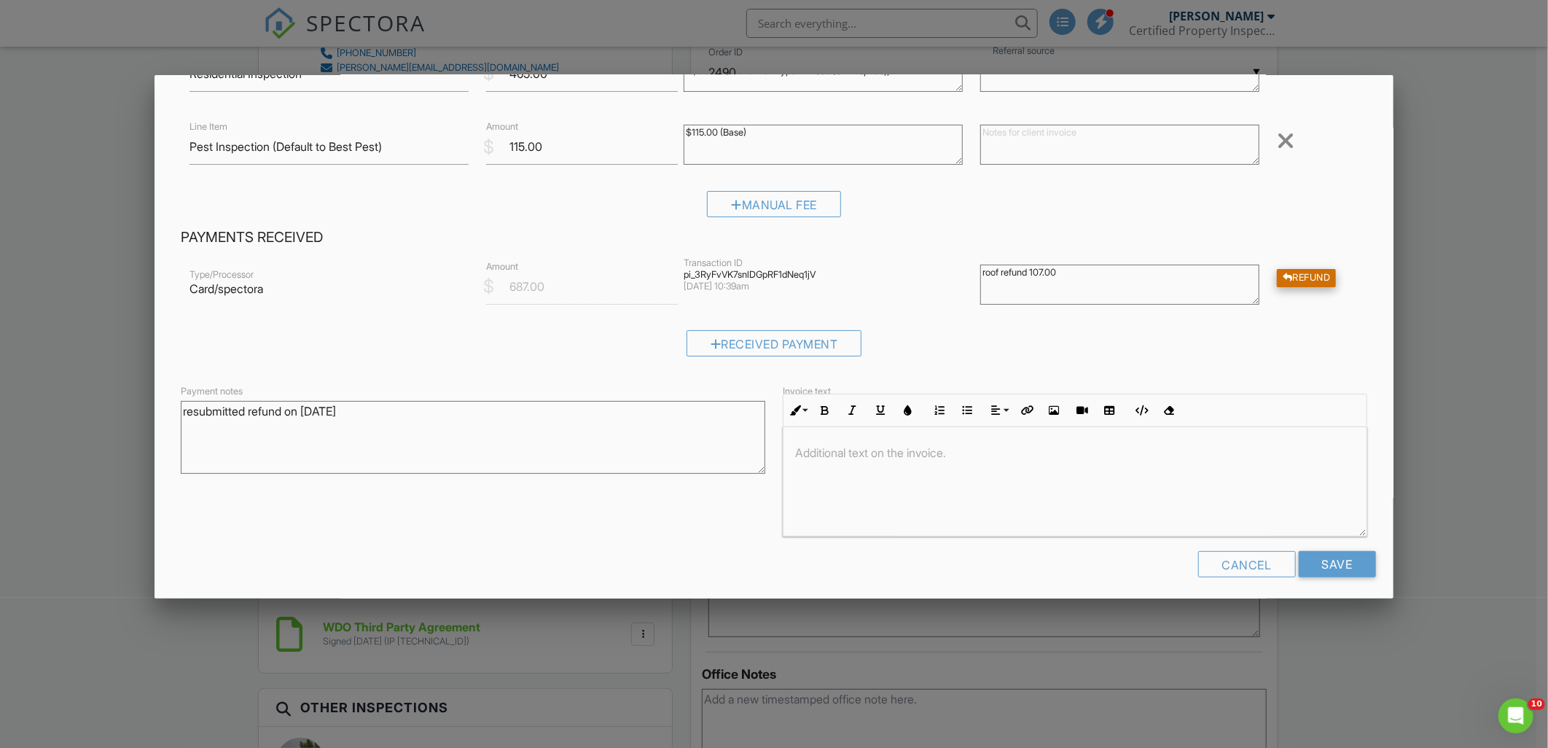
type textarea "roof refund 107.00"
click at [1280, 275] on div "Refund" at bounding box center [1307, 278] width 60 height 18
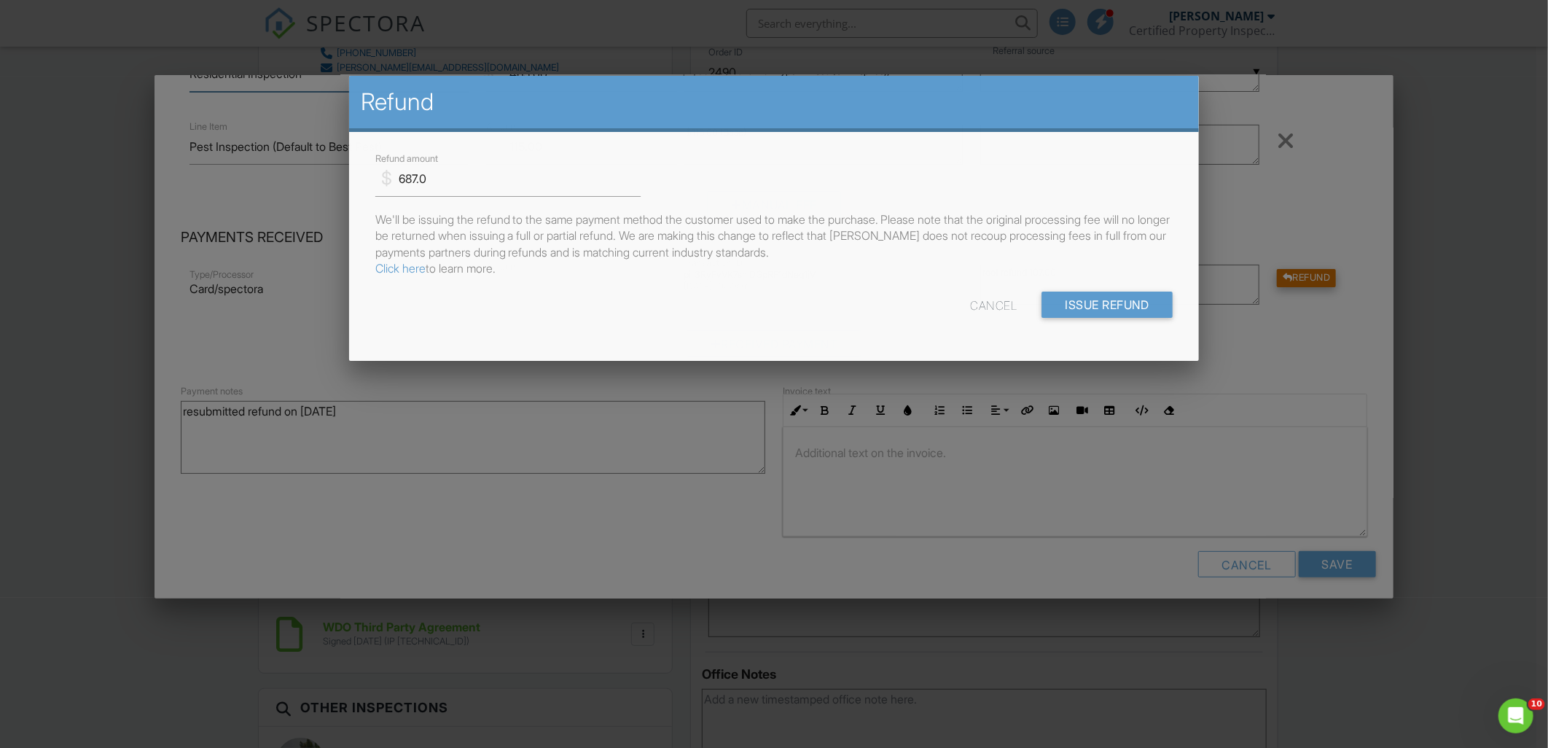
scroll to position [114, 0]
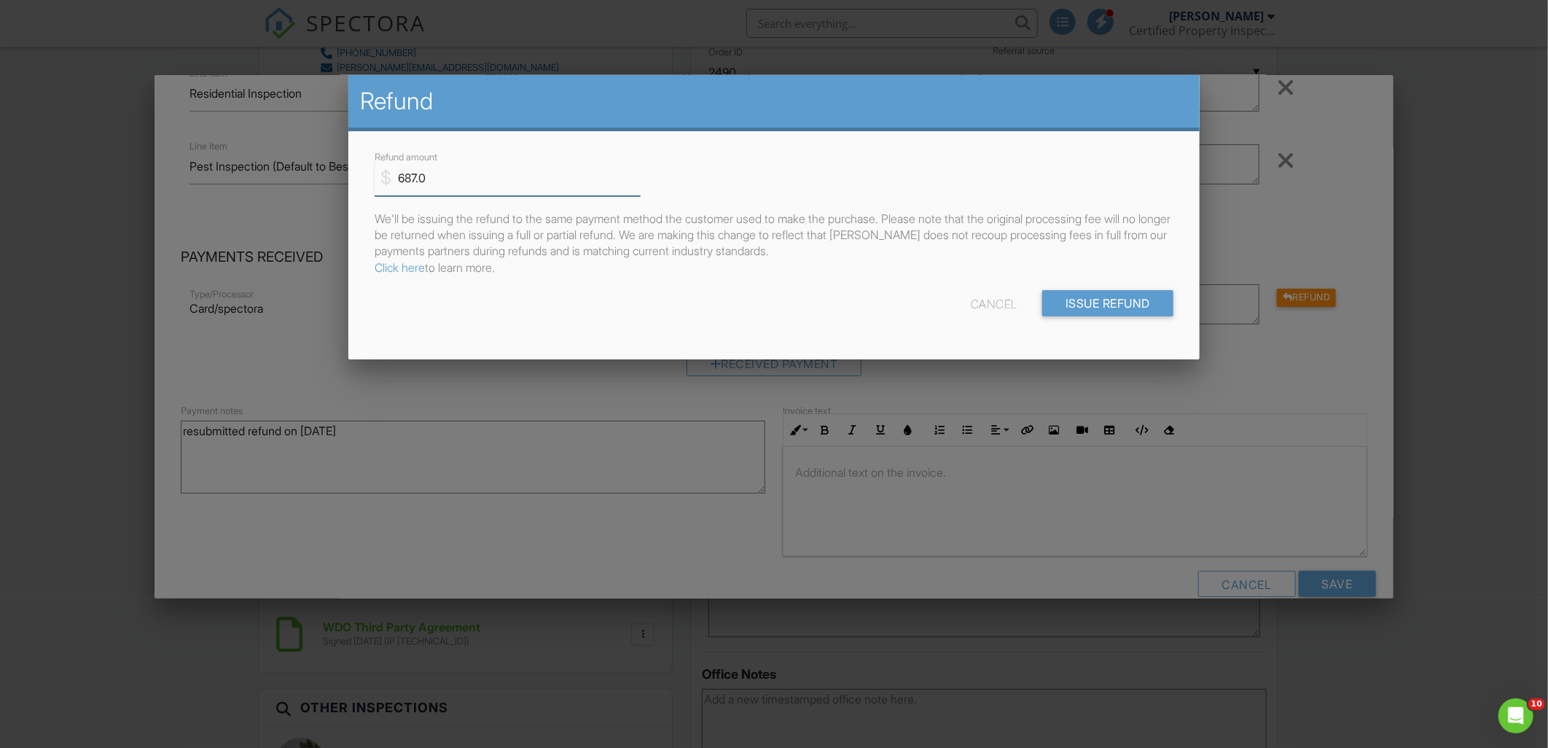
click at [450, 184] on input "687.0" at bounding box center [508, 178] width 266 height 36
type input "6"
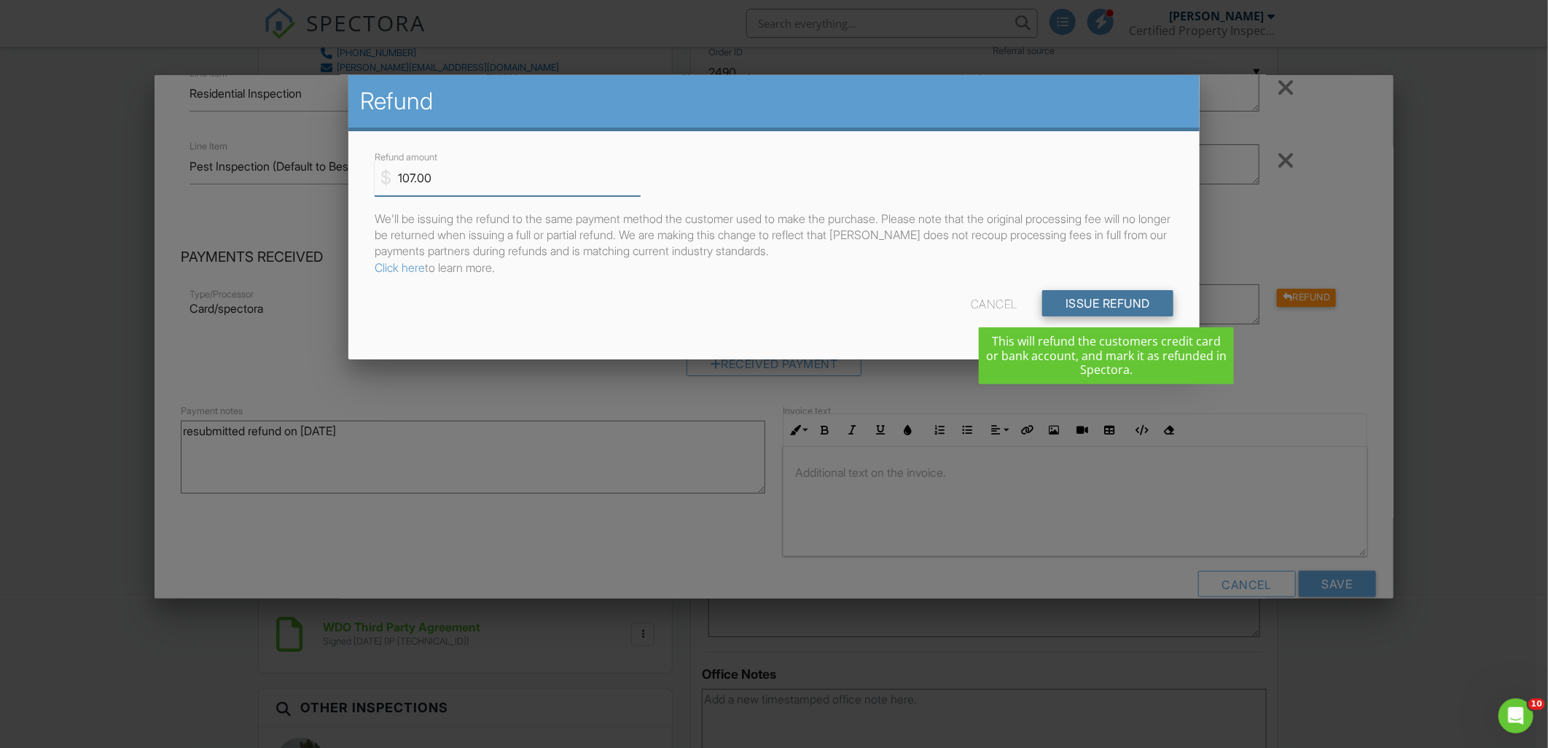
type input "107.00"
click at [1068, 294] on input "Issue Refund" at bounding box center [1107, 303] width 131 height 26
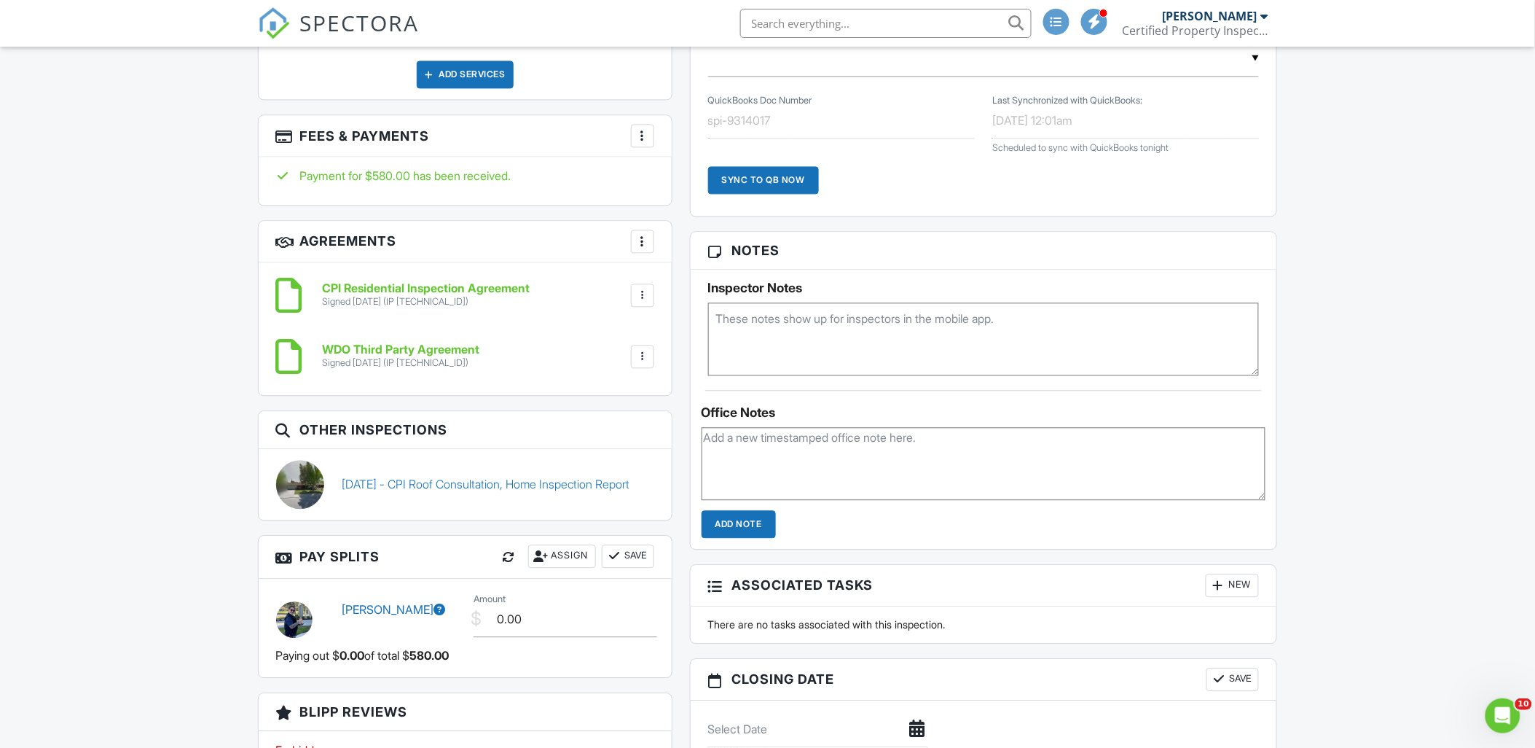
scroll to position [1062, 0]
click at [644, 135] on div at bounding box center [642, 134] width 15 height 15
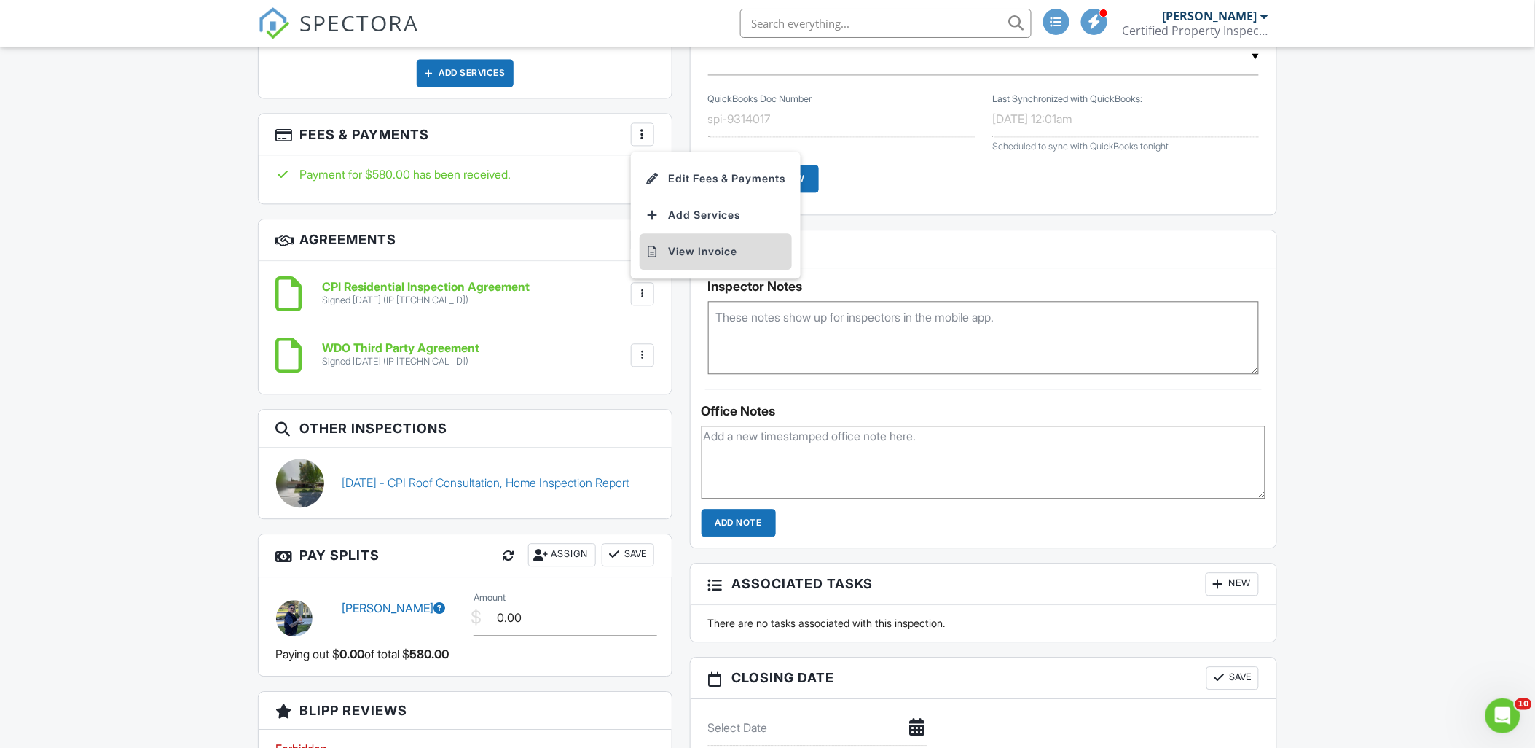
click at [702, 244] on li "View Invoice" at bounding box center [716, 251] width 152 height 36
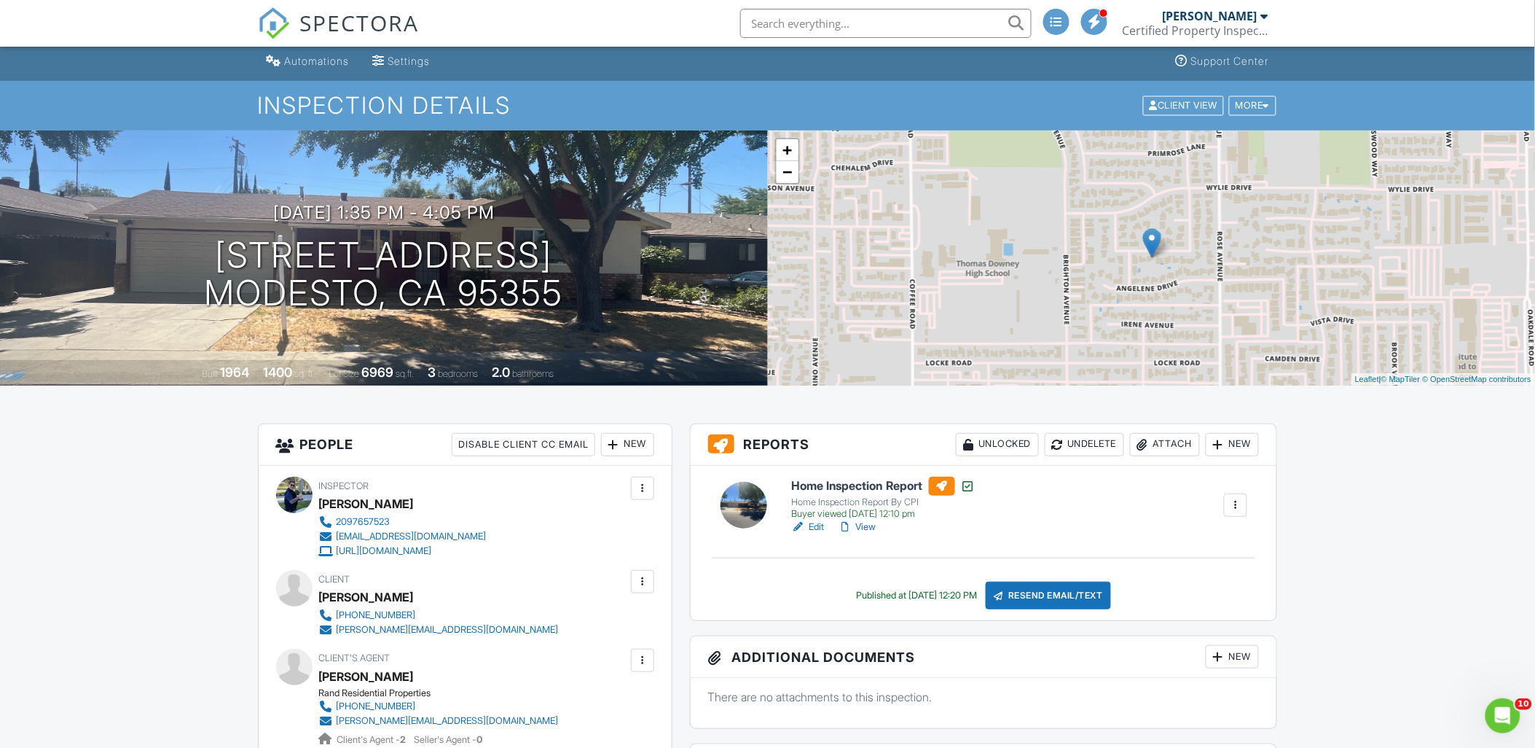
scroll to position [0, 0]
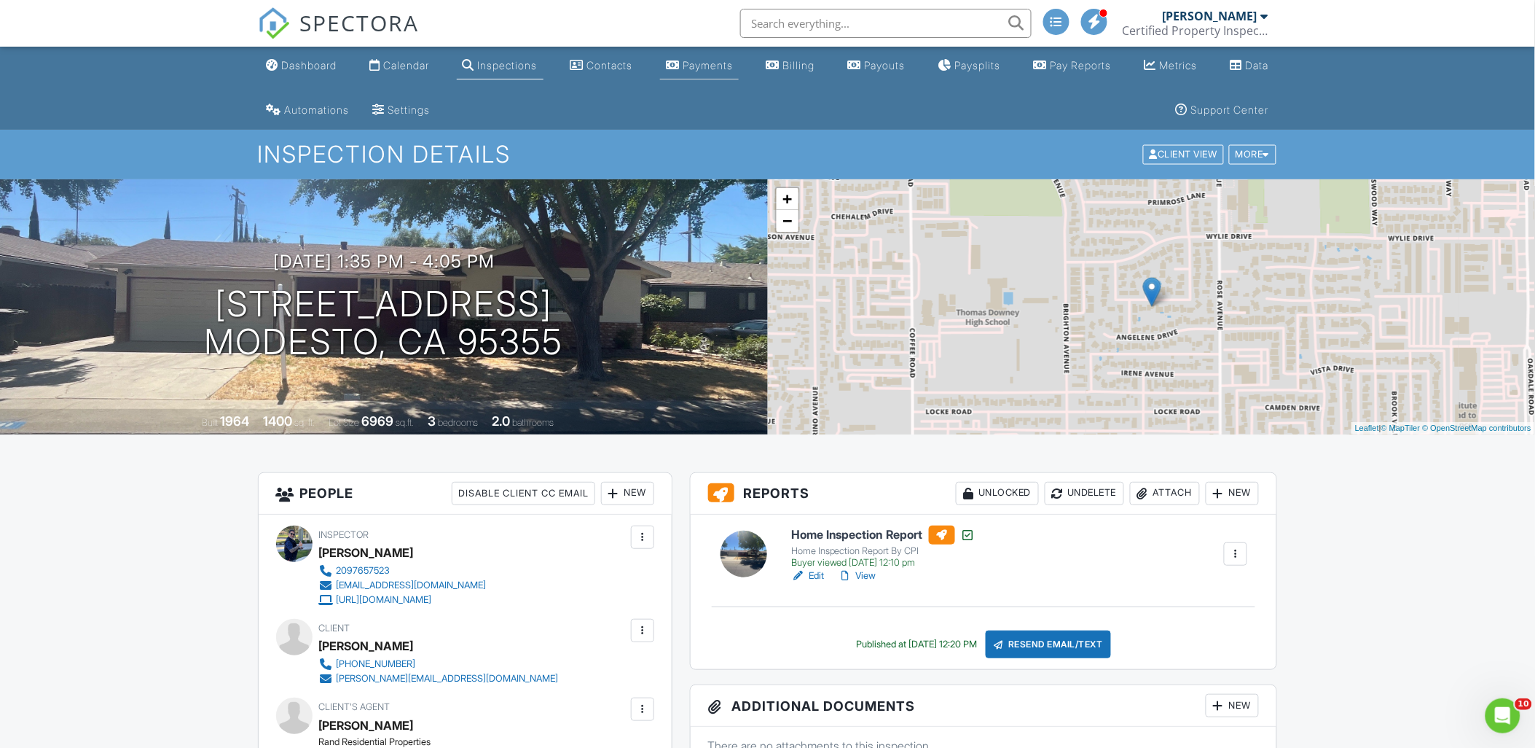
click at [717, 62] on div "Payments" at bounding box center [708, 65] width 50 height 12
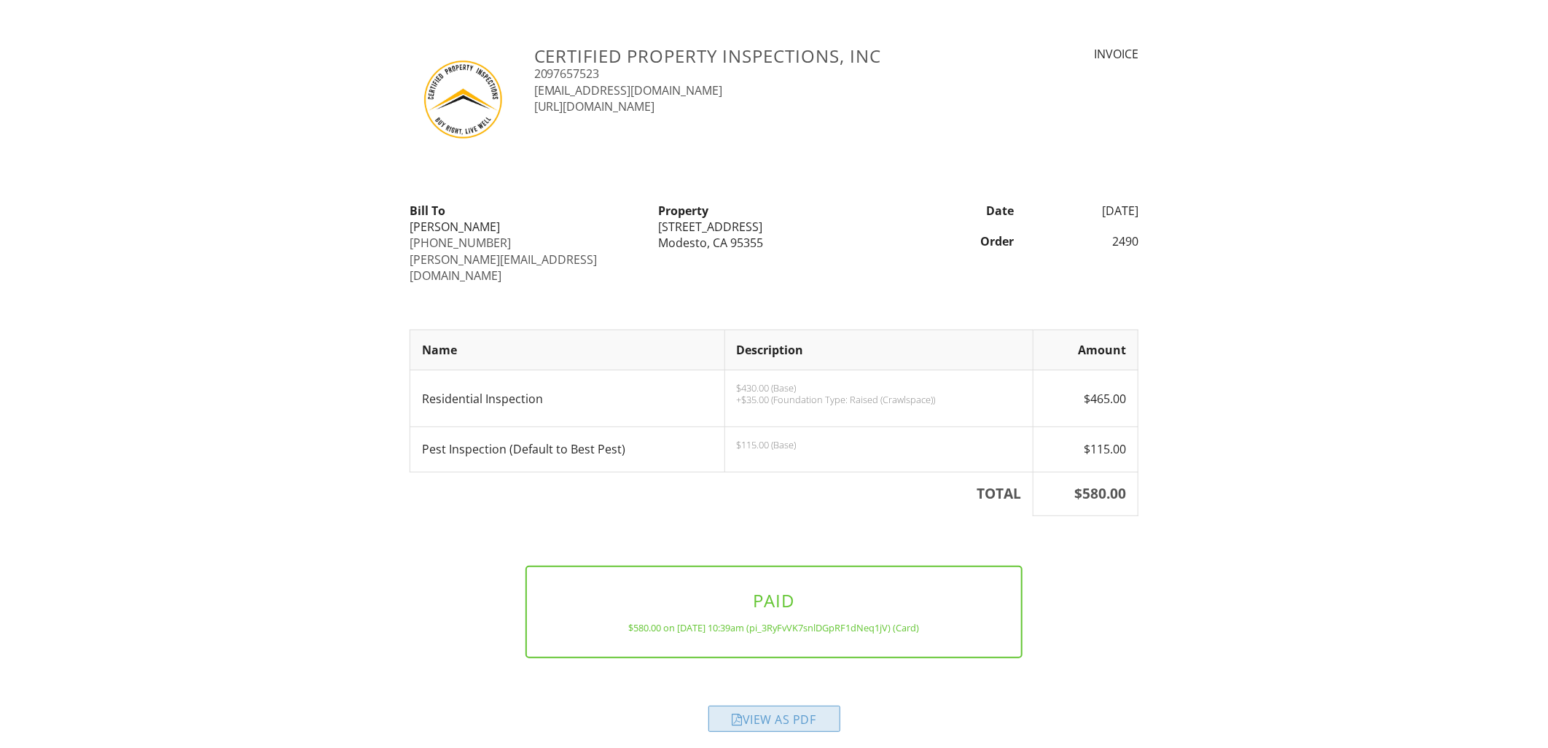
click at [769, 705] on div "View as PDF" at bounding box center [774, 718] width 132 height 26
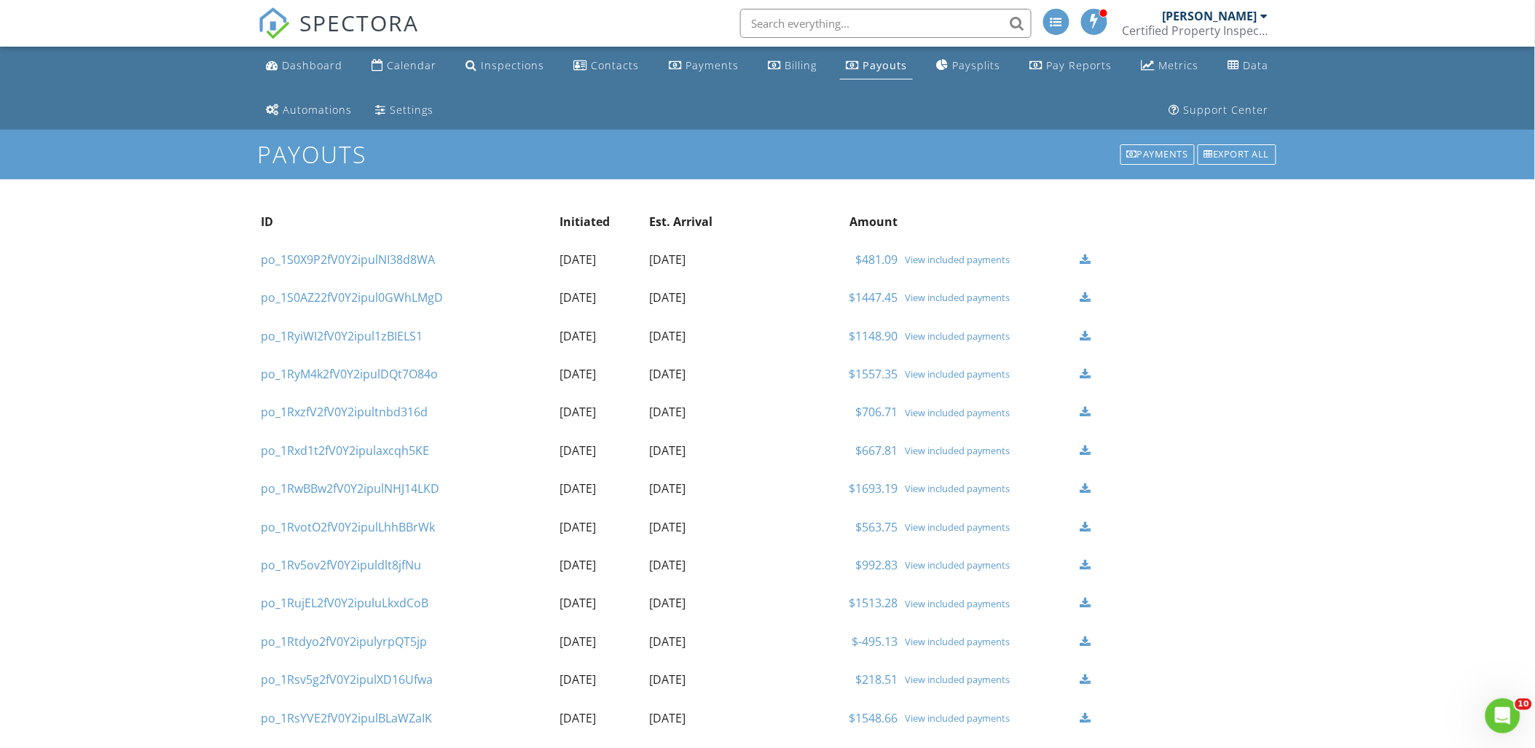
click at [416, 60] on div "Calendar" at bounding box center [413, 65] width 50 height 14
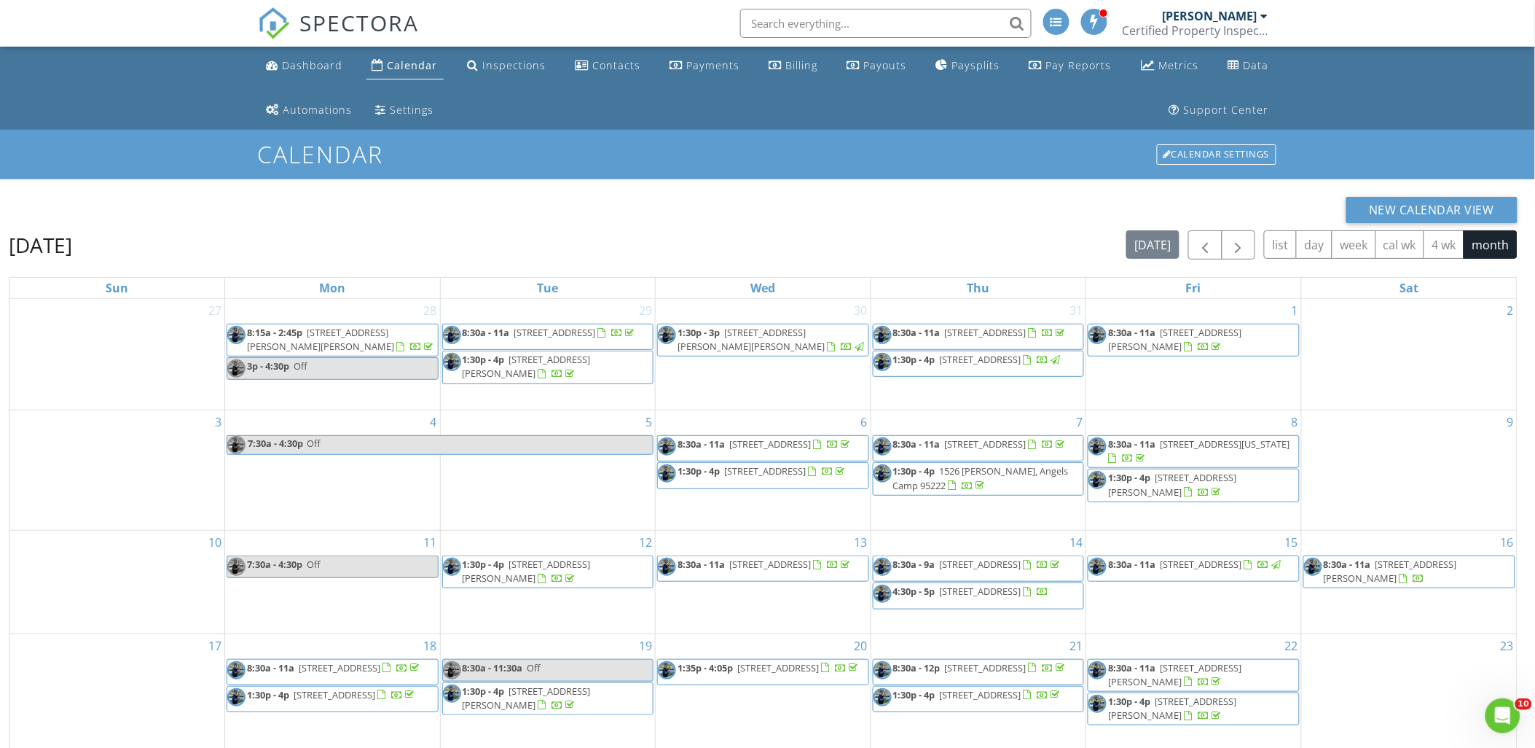
click at [839, 665] on span "1:35p - 4:05p 1700 Wolverine Way, Modesto 95355" at bounding box center [759, 672] width 203 height 22
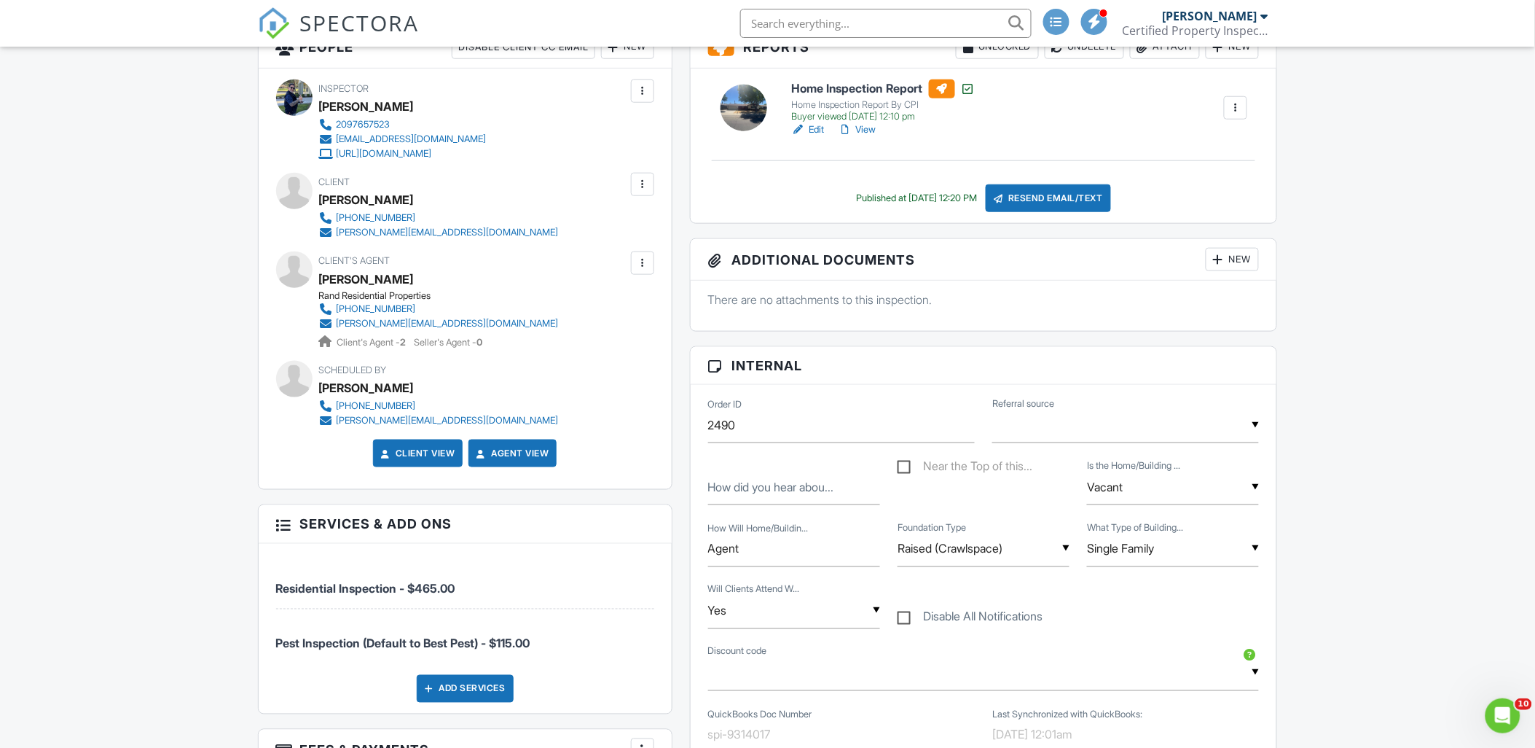
scroll to position [445, 0]
click at [1514, 697] on div "Open Intercom Messenger" at bounding box center [1500, 713] width 35 height 35
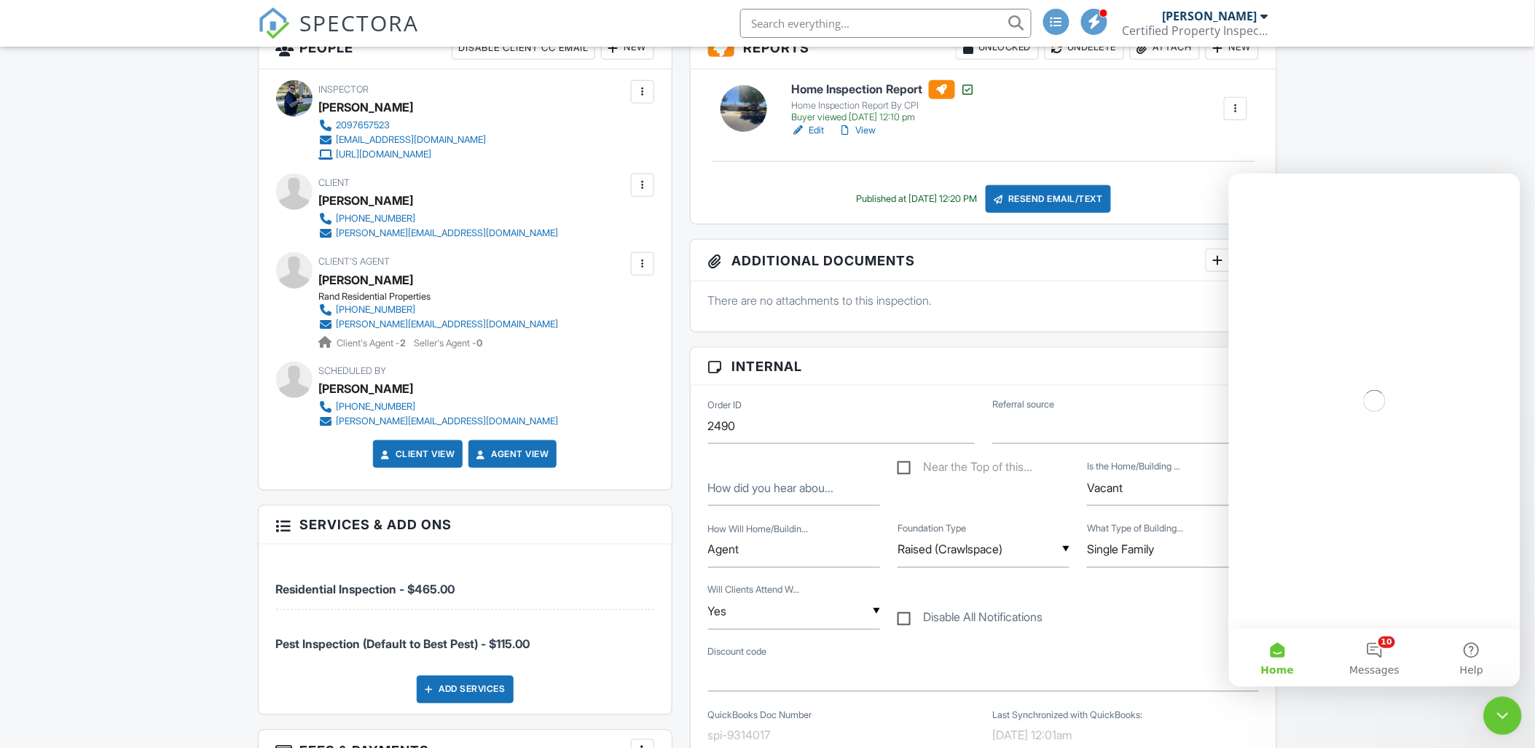
scroll to position [0, 0]
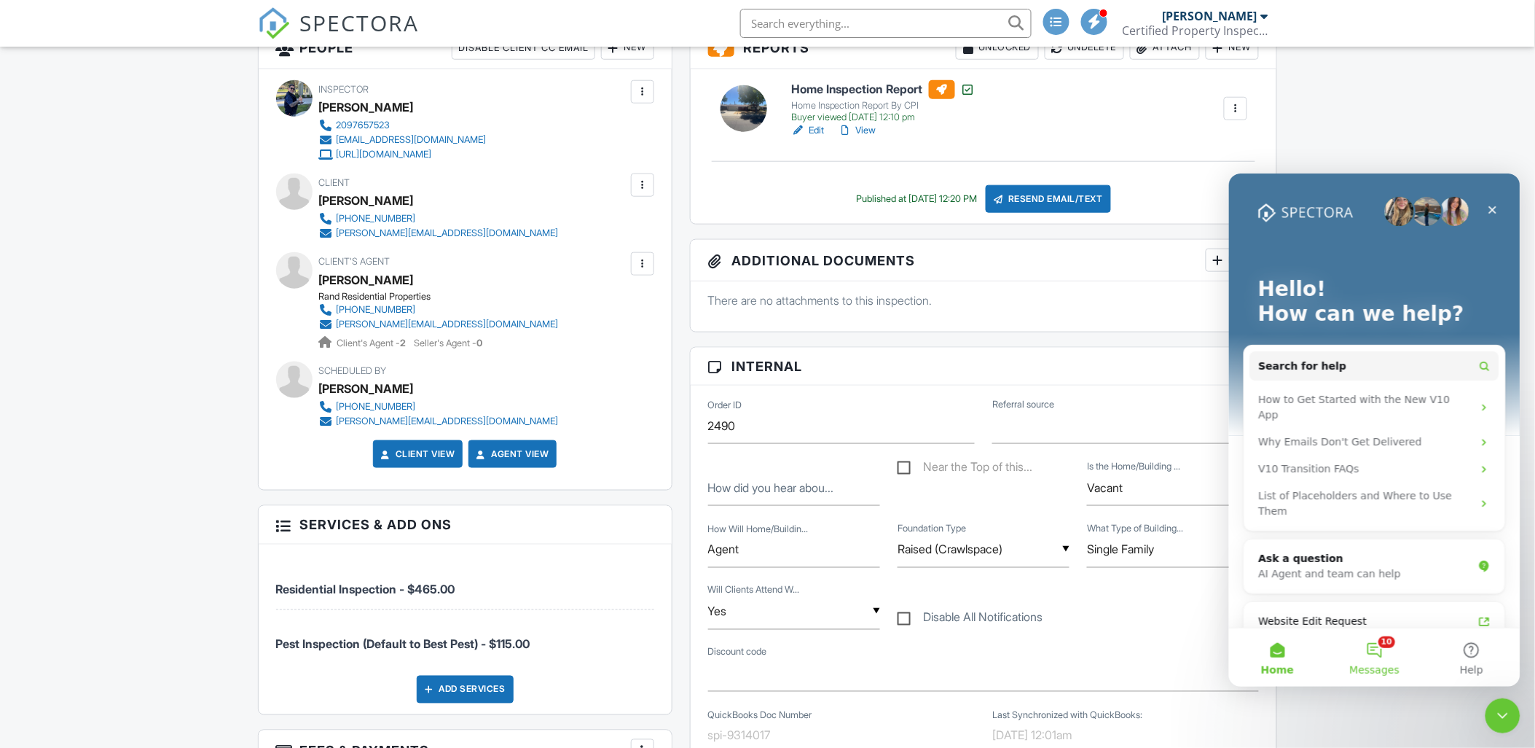
click at [1375, 646] on button "10 Messages" at bounding box center [1373, 656] width 97 height 58
